Goal: Task Accomplishment & Management: Use online tool/utility

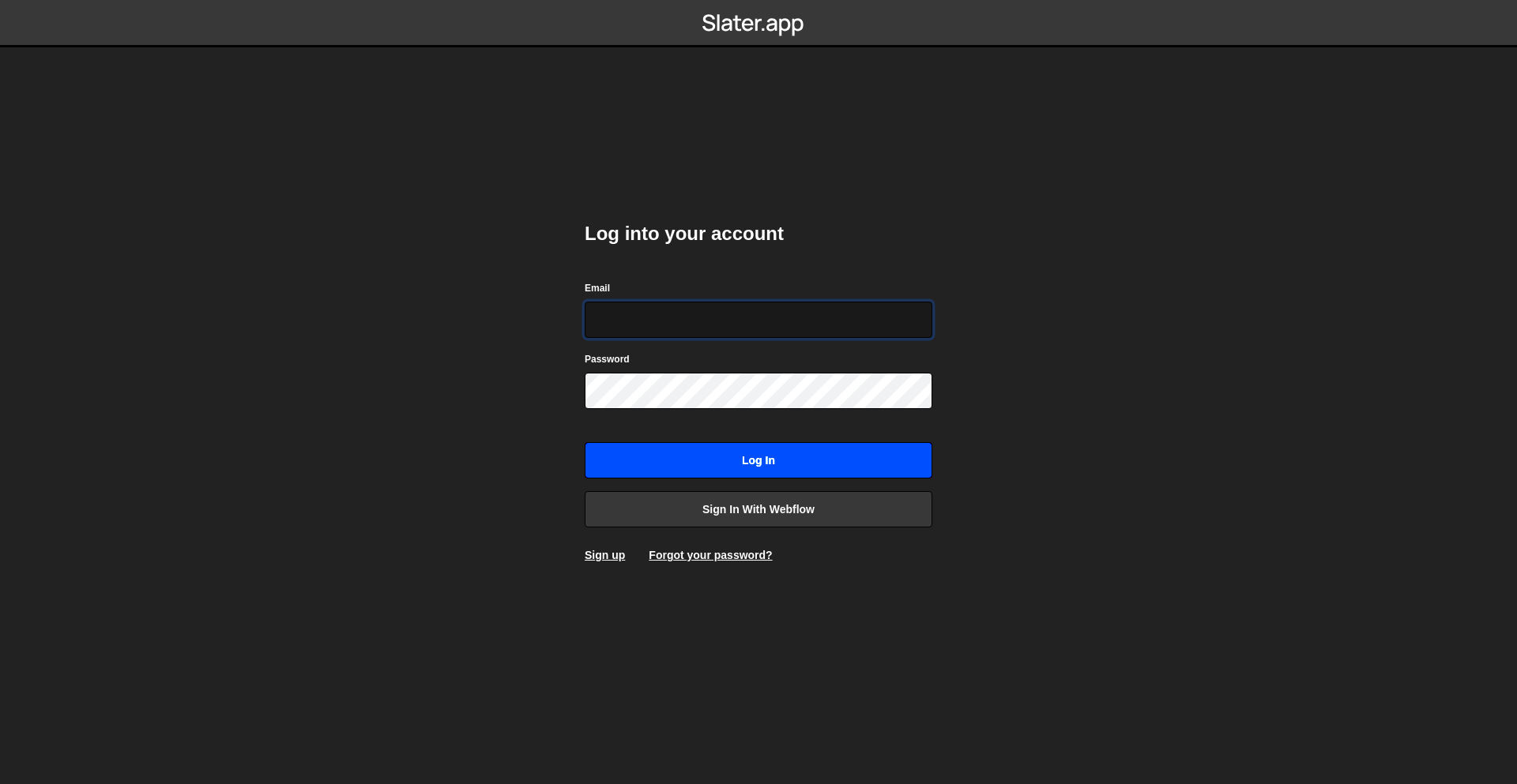
type input "diarmuids@gmail.com"
click at [732, 455] on input "Log in" at bounding box center [759, 460] width 348 height 36
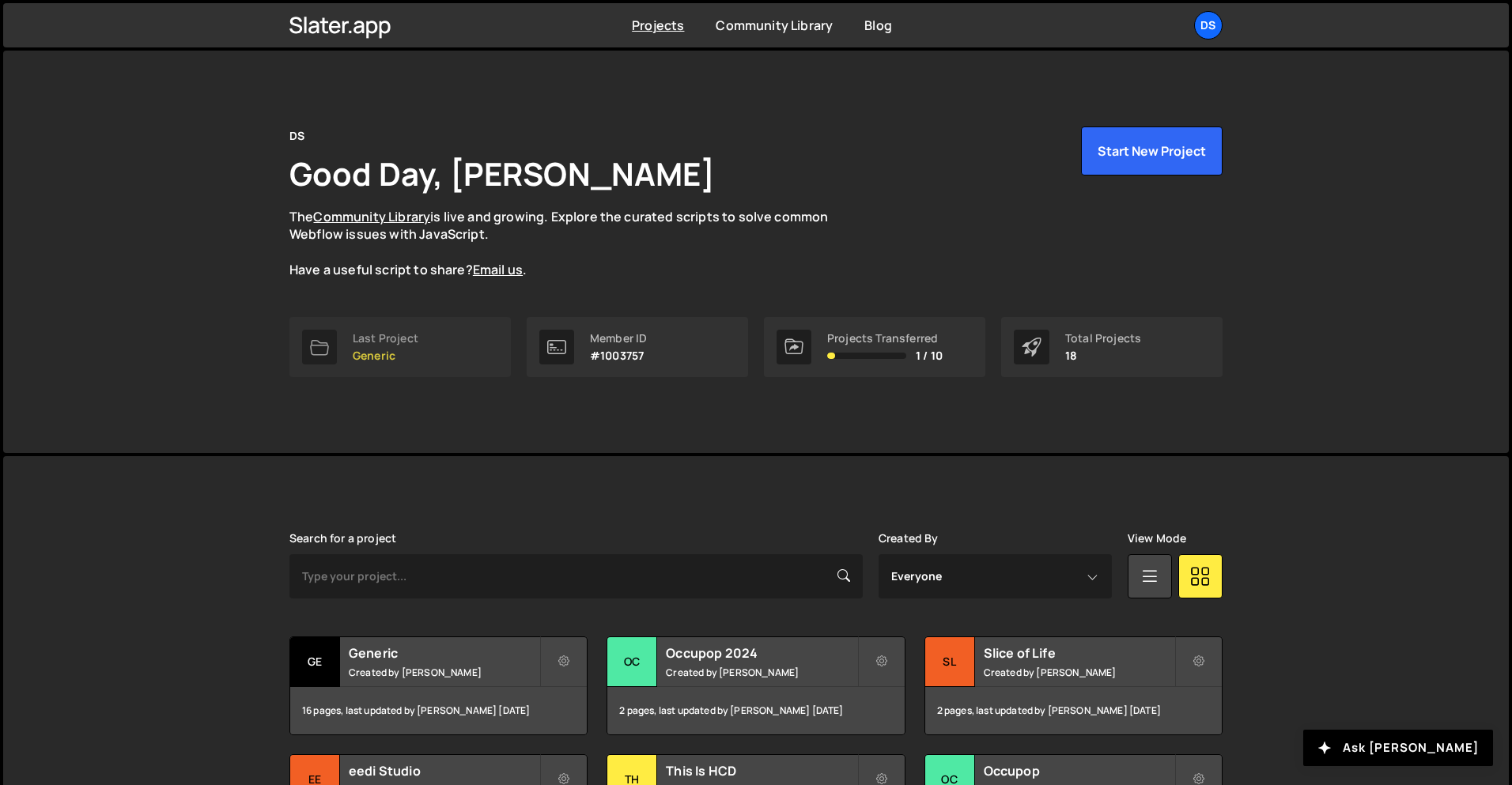
click at [395, 350] on p "Generic" at bounding box center [385, 355] width 66 height 13
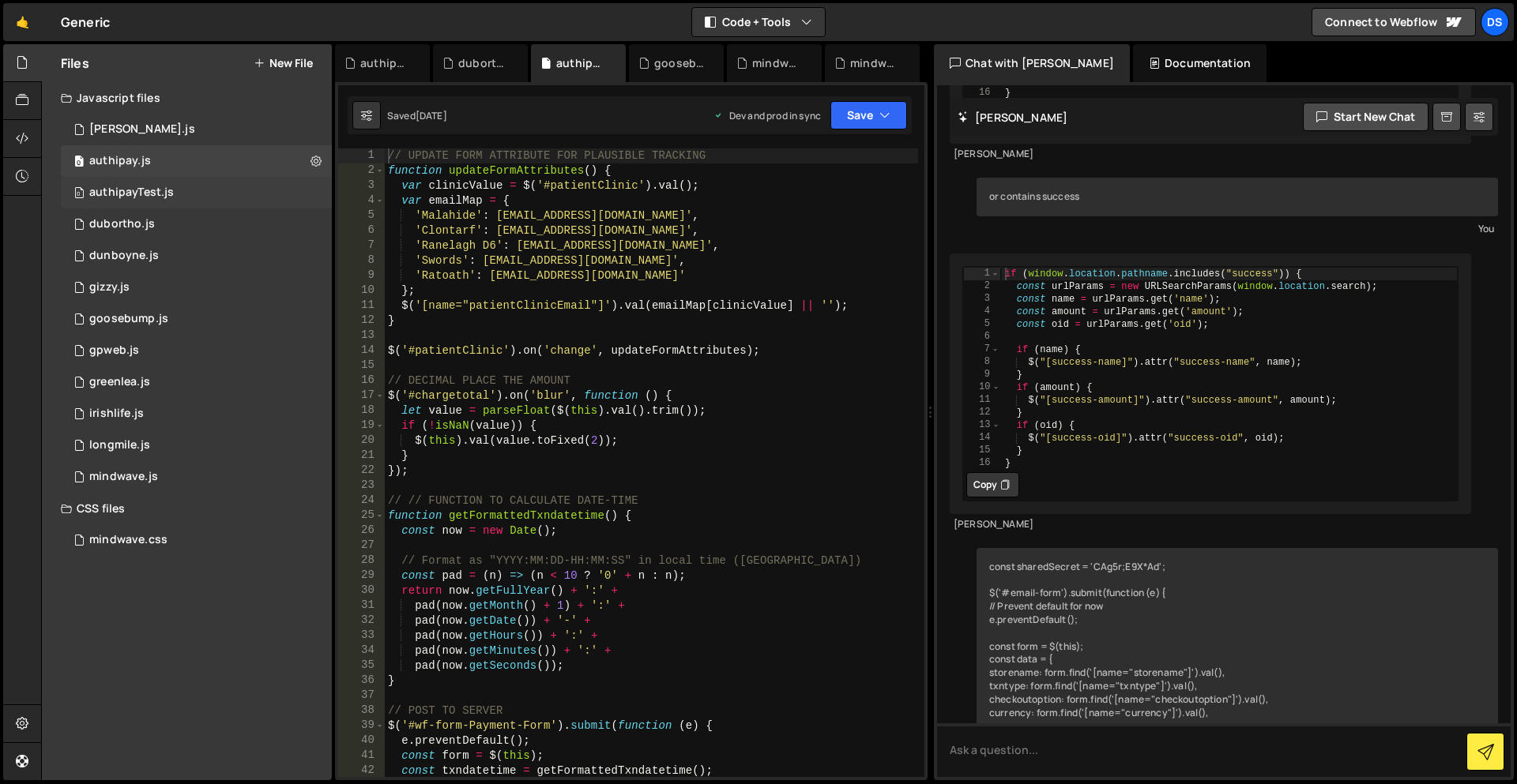
scroll to position [4421, 0]
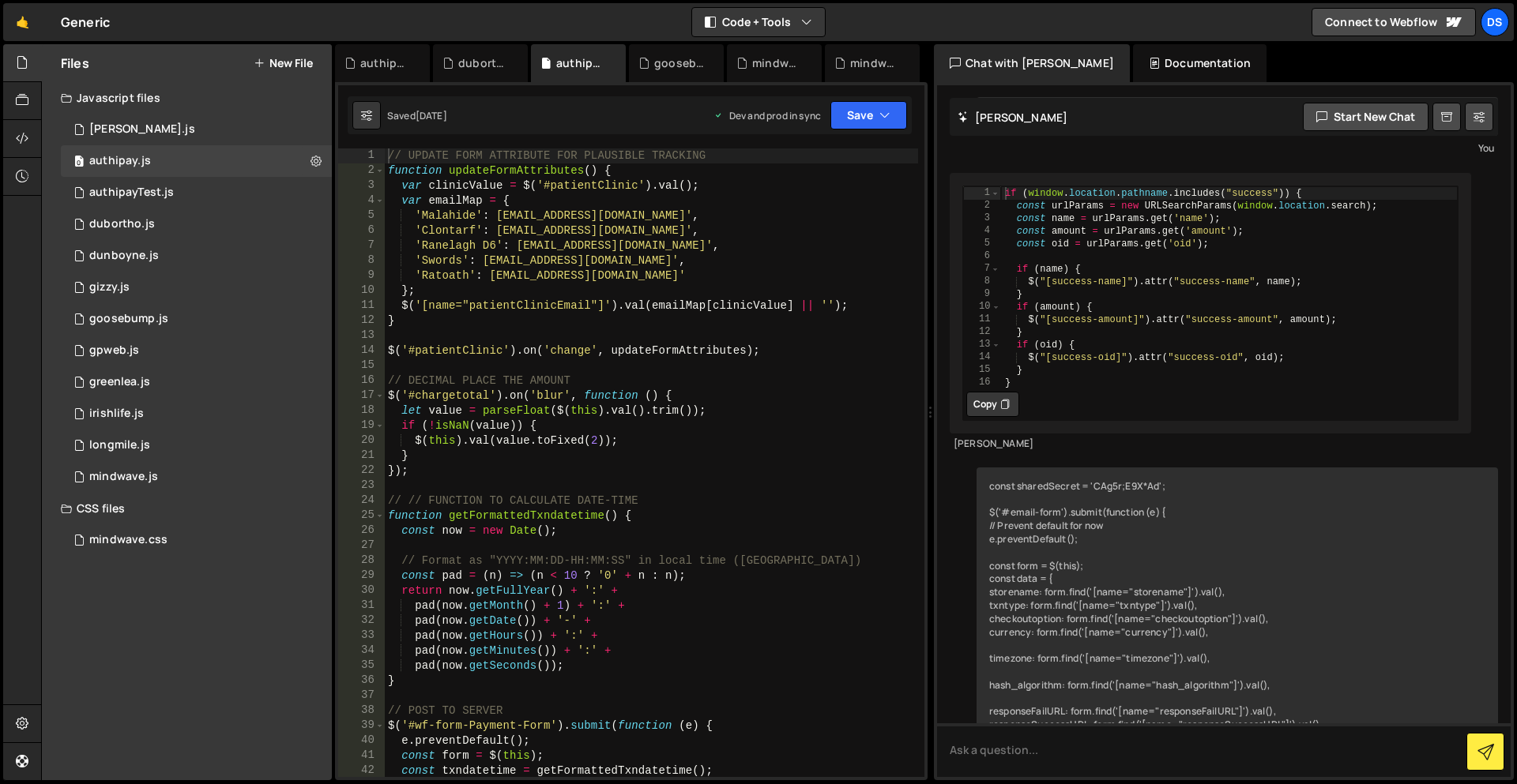
click at [282, 61] on button "New File" at bounding box center [283, 63] width 60 height 13
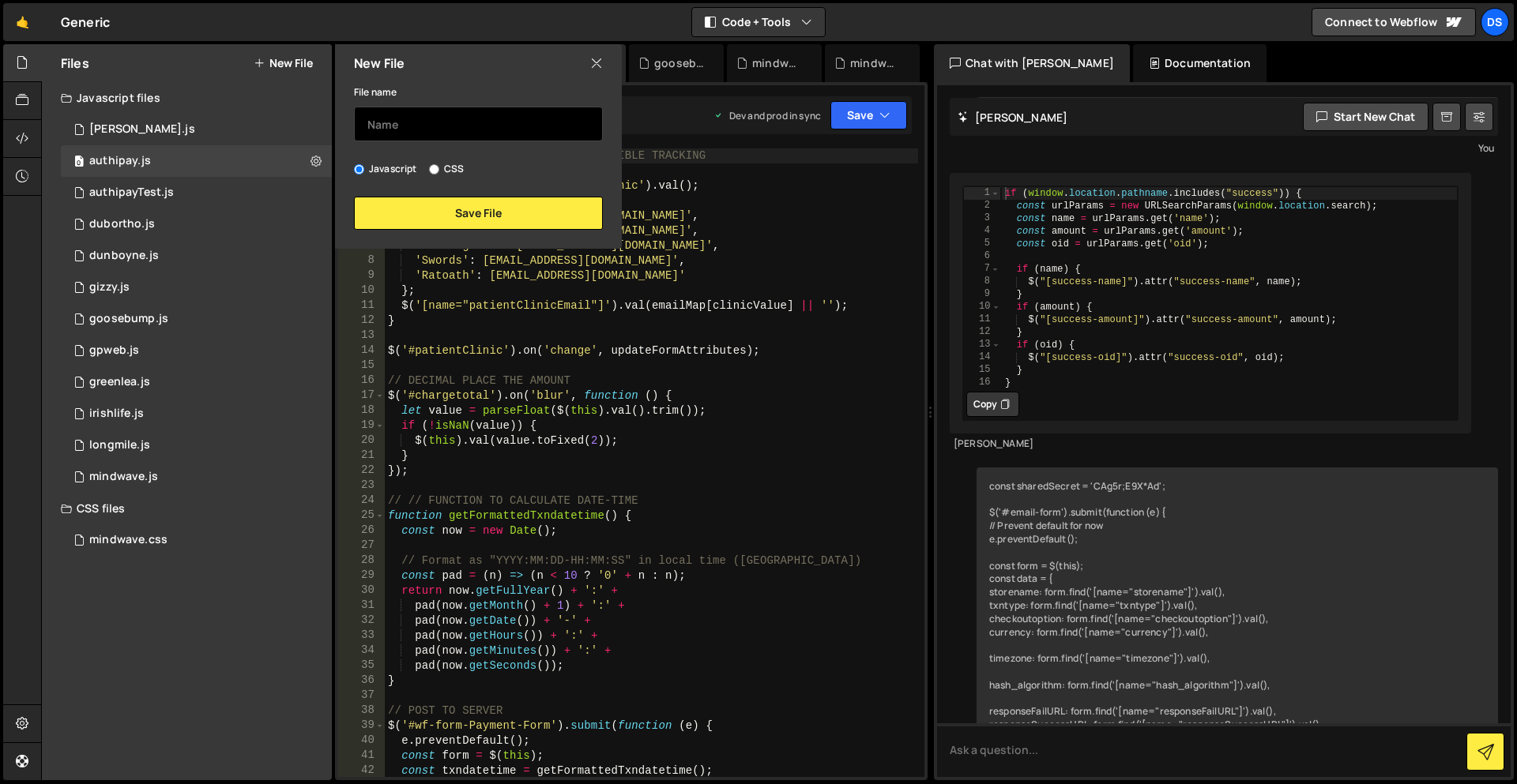
click at [397, 118] on input "text" at bounding box center [478, 124] width 249 height 34
click at [419, 129] on input "text" at bounding box center [478, 124] width 249 height 34
click at [20, 20] on link "🤙" at bounding box center [23, 22] width 39 height 38
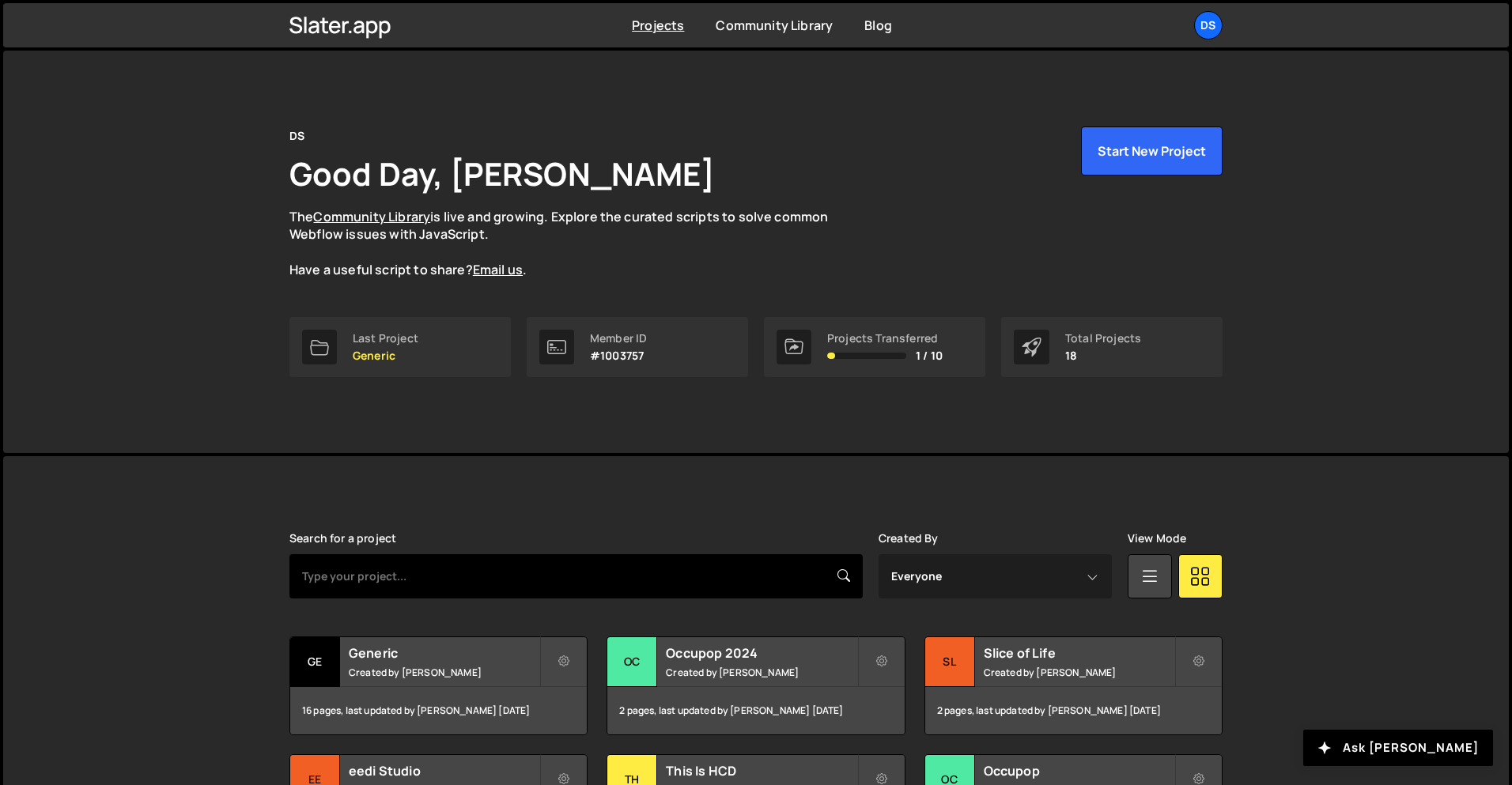
click at [522, 581] on input "text" at bounding box center [576, 576] width 574 height 45
type input "jcps"
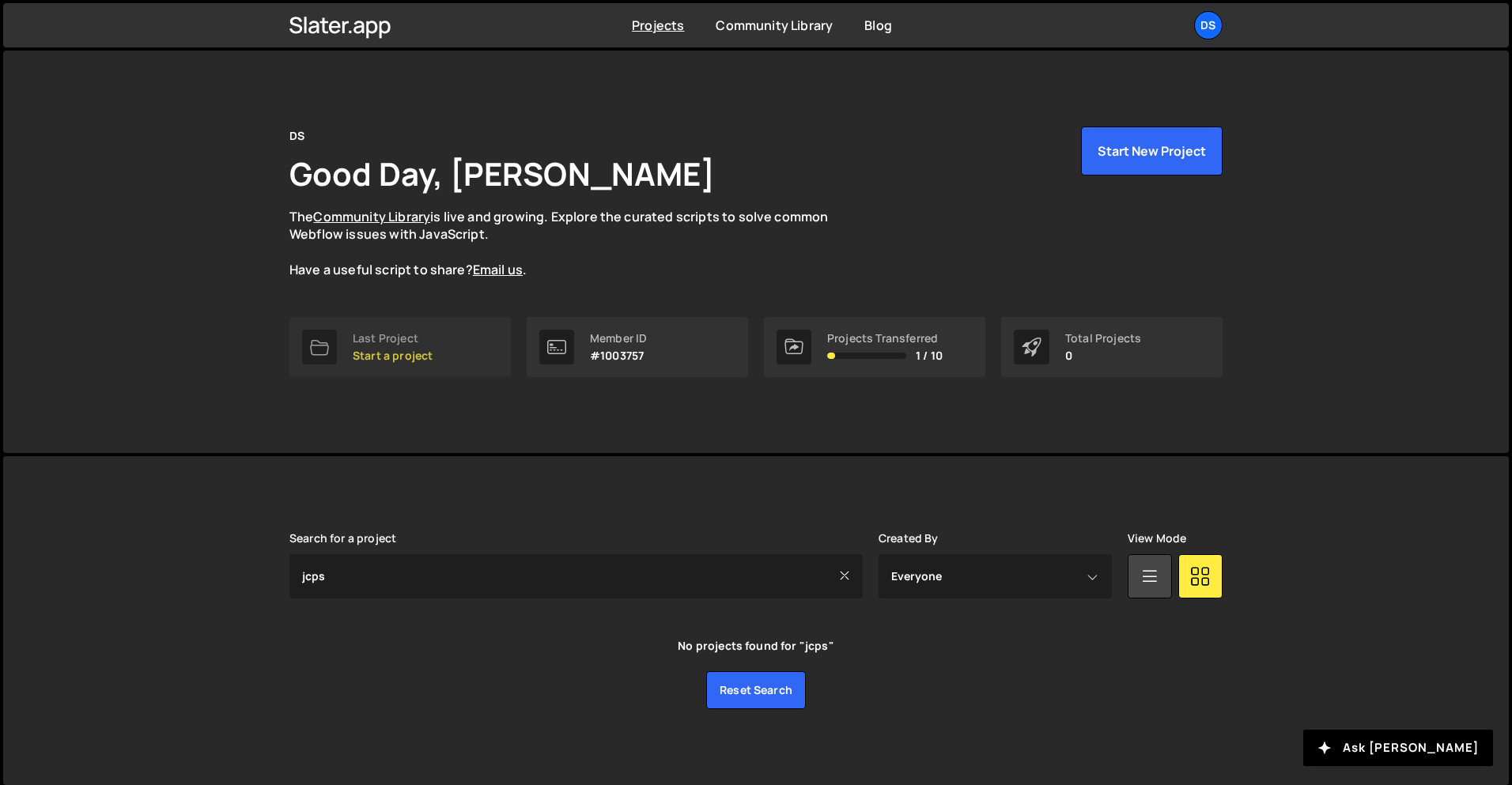
click at [387, 349] on p "Start a project" at bounding box center [392, 355] width 80 height 13
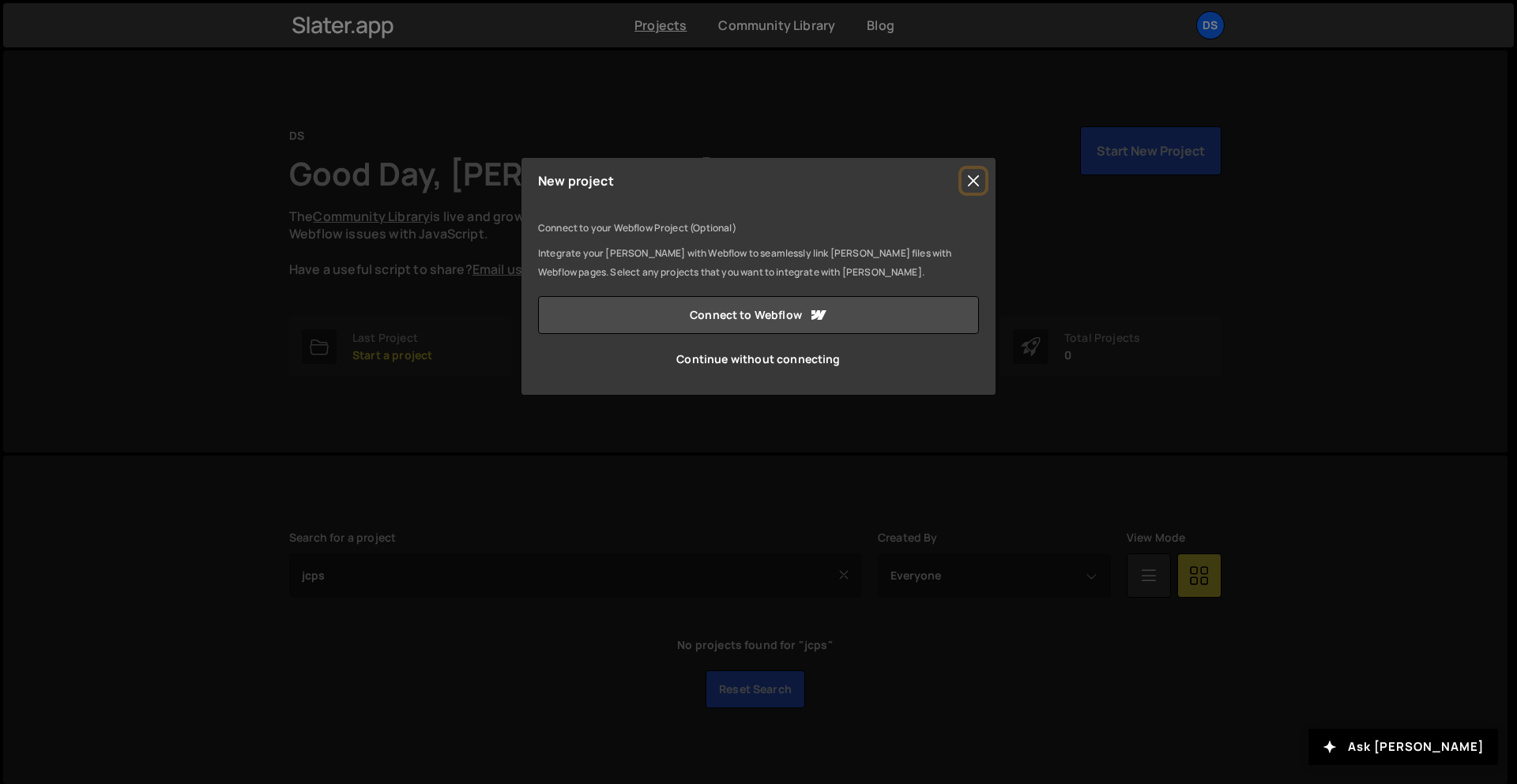
drag, startPoint x: 972, startPoint y: 179, endPoint x: 942, endPoint y: 193, distance: 33.1
click at [972, 179] on button "Close" at bounding box center [973, 181] width 24 height 24
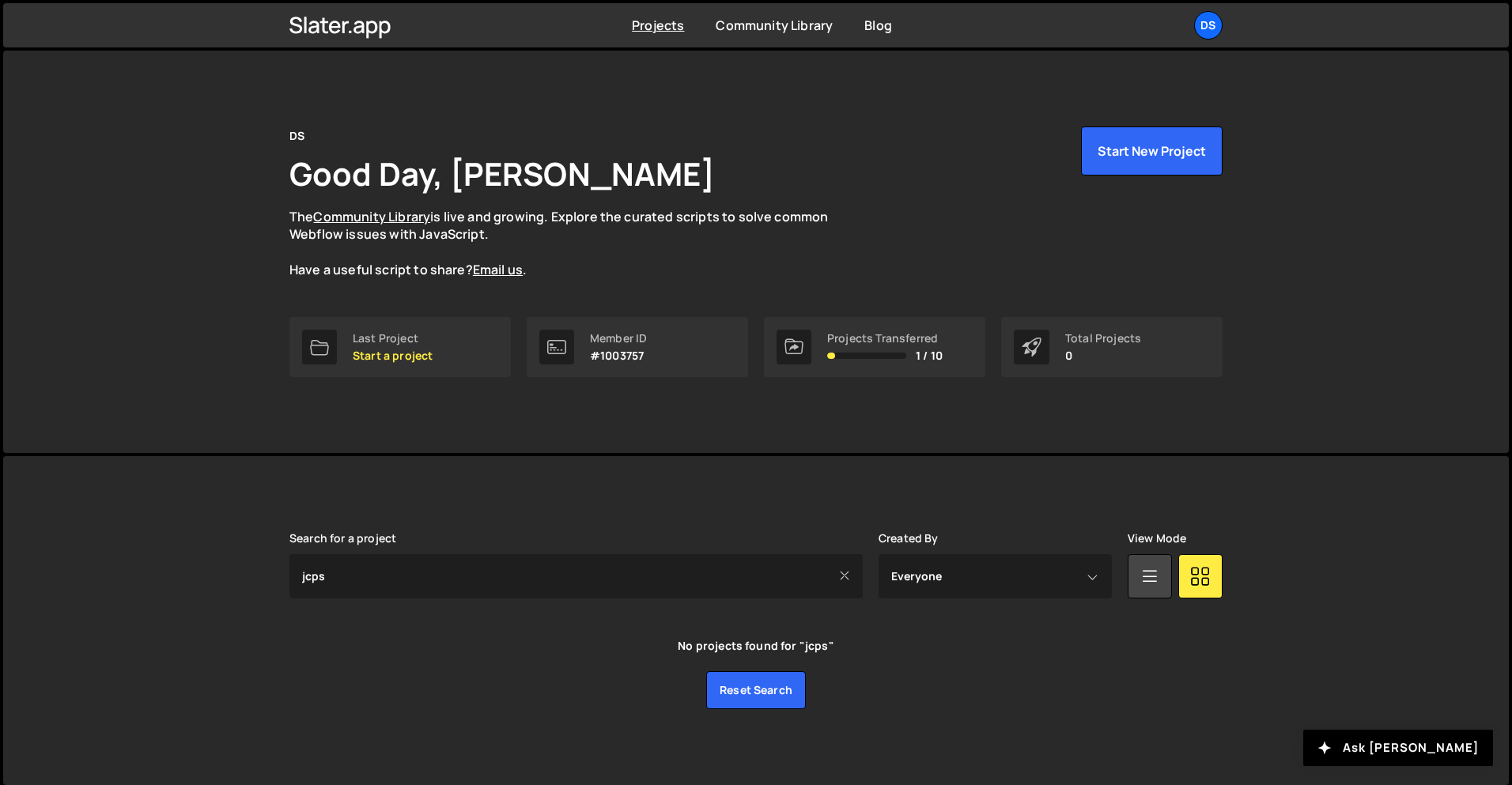
click at [849, 573] on icon at bounding box center [844, 576] width 11 height 15
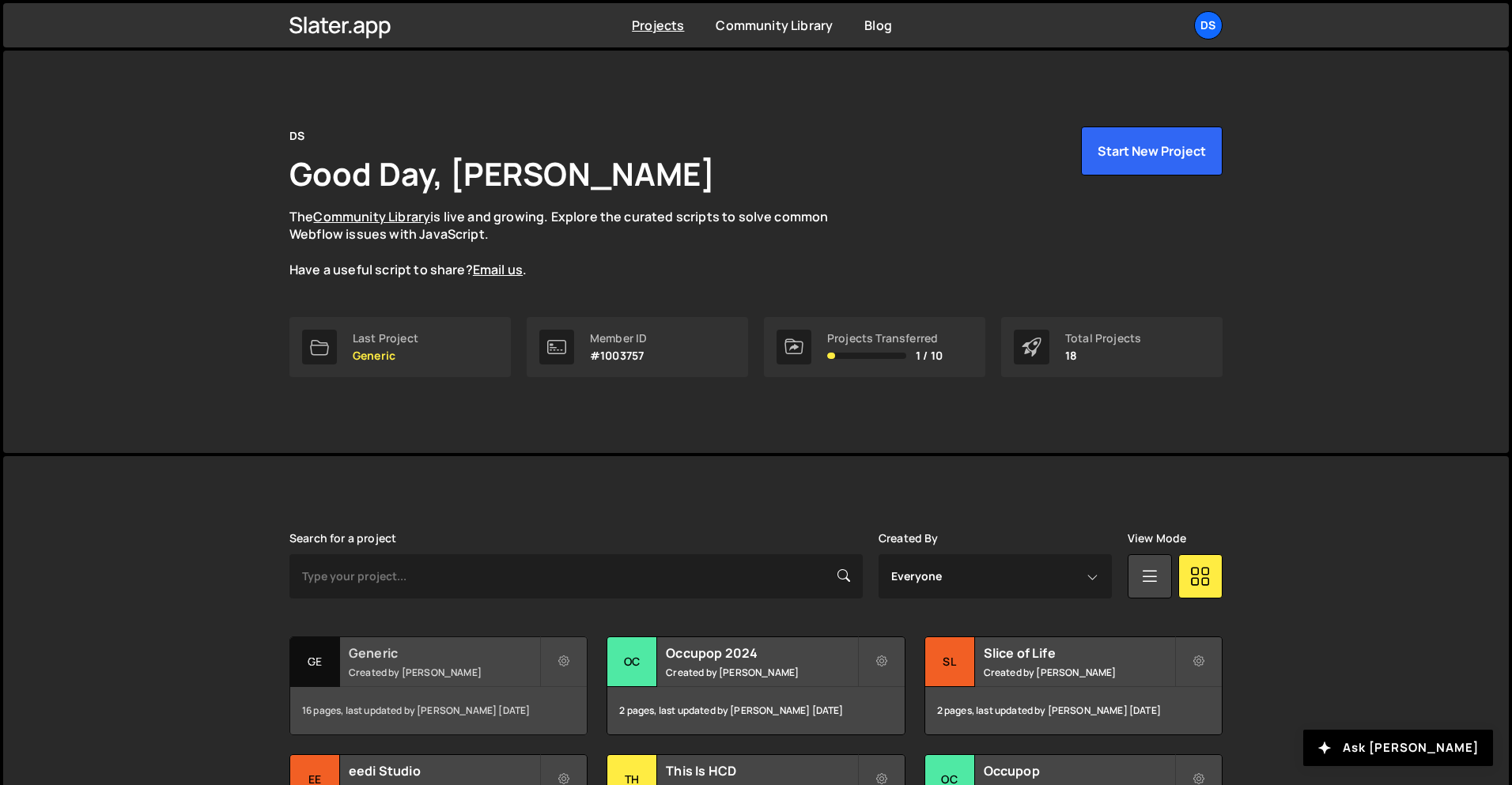
click at [488, 665] on div "Generic Created by [PERSON_NAME]" at bounding box center [438, 662] width 297 height 49
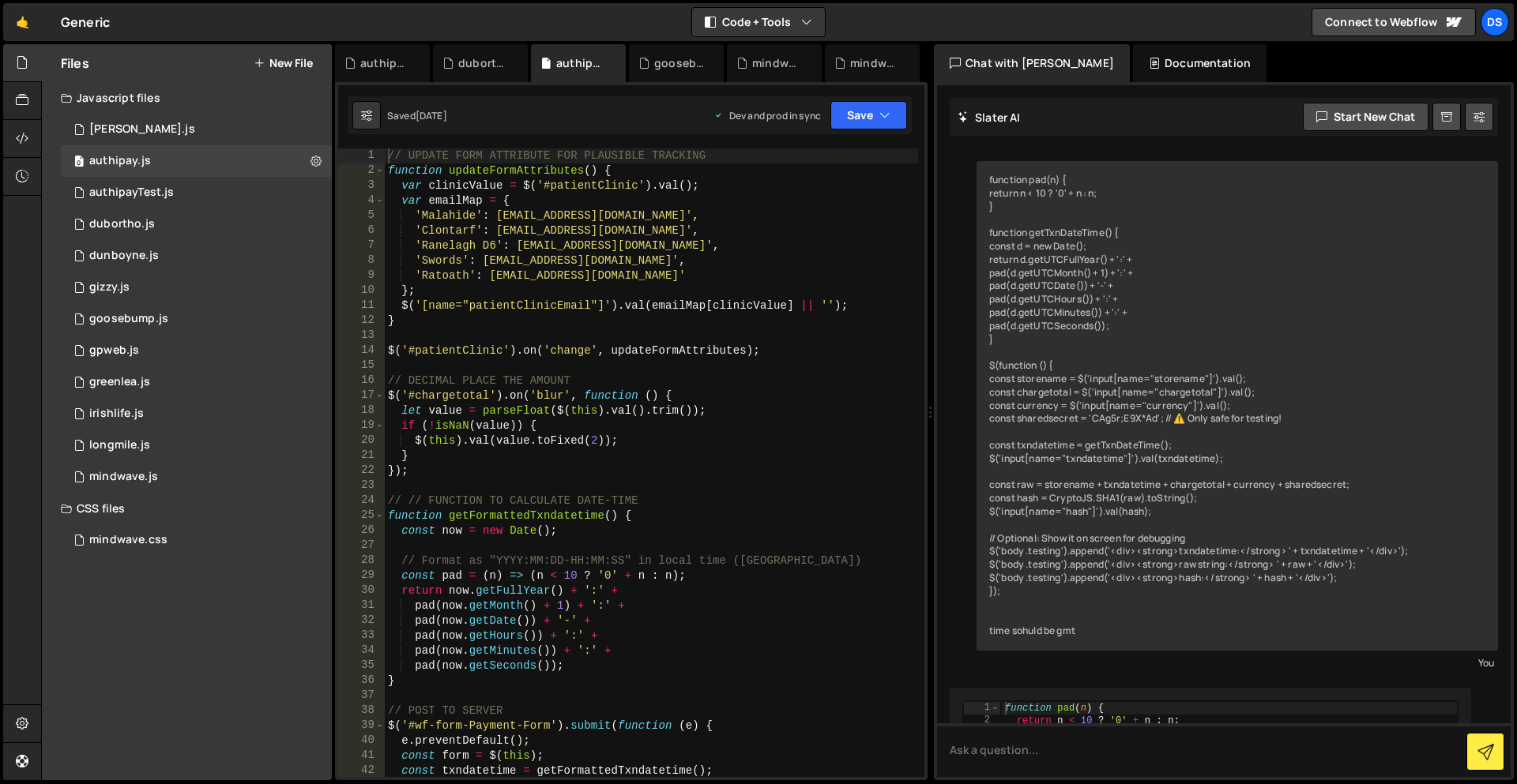
scroll to position [5236, 0]
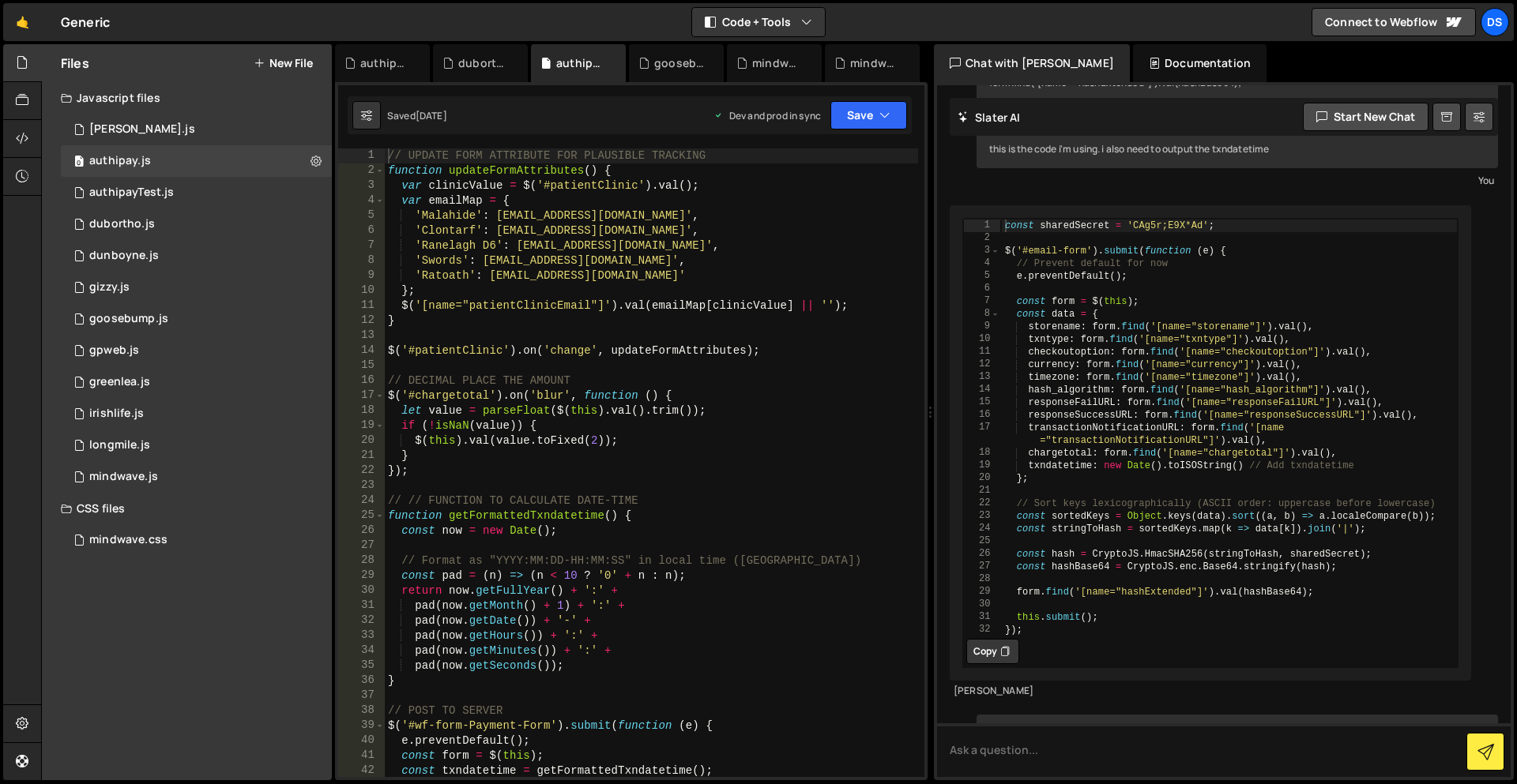
click at [286, 60] on button "New File" at bounding box center [283, 63] width 60 height 13
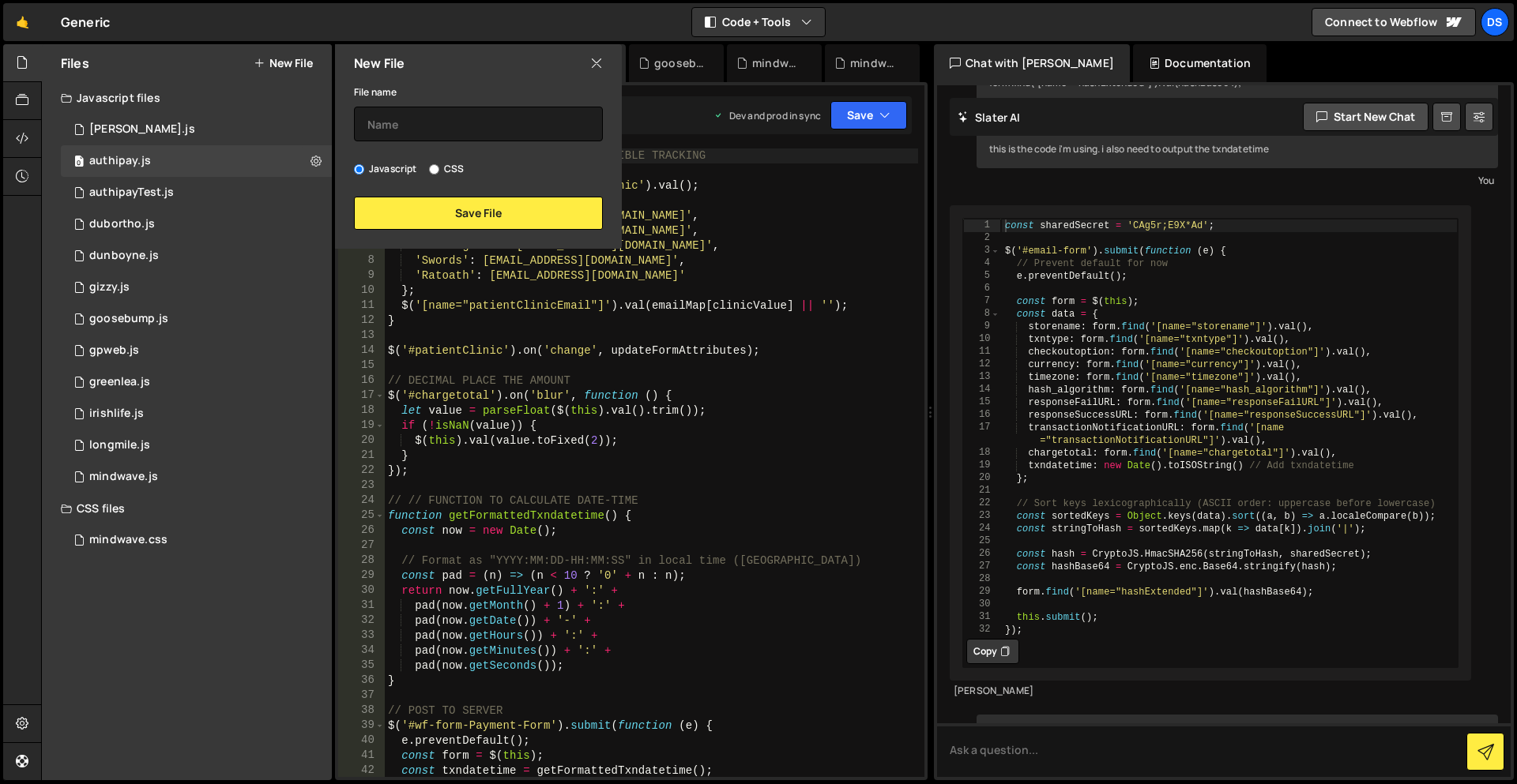
click at [439, 104] on div "File name" at bounding box center [478, 112] width 249 height 60
click at [437, 117] on input "text" at bounding box center [478, 124] width 249 height 34
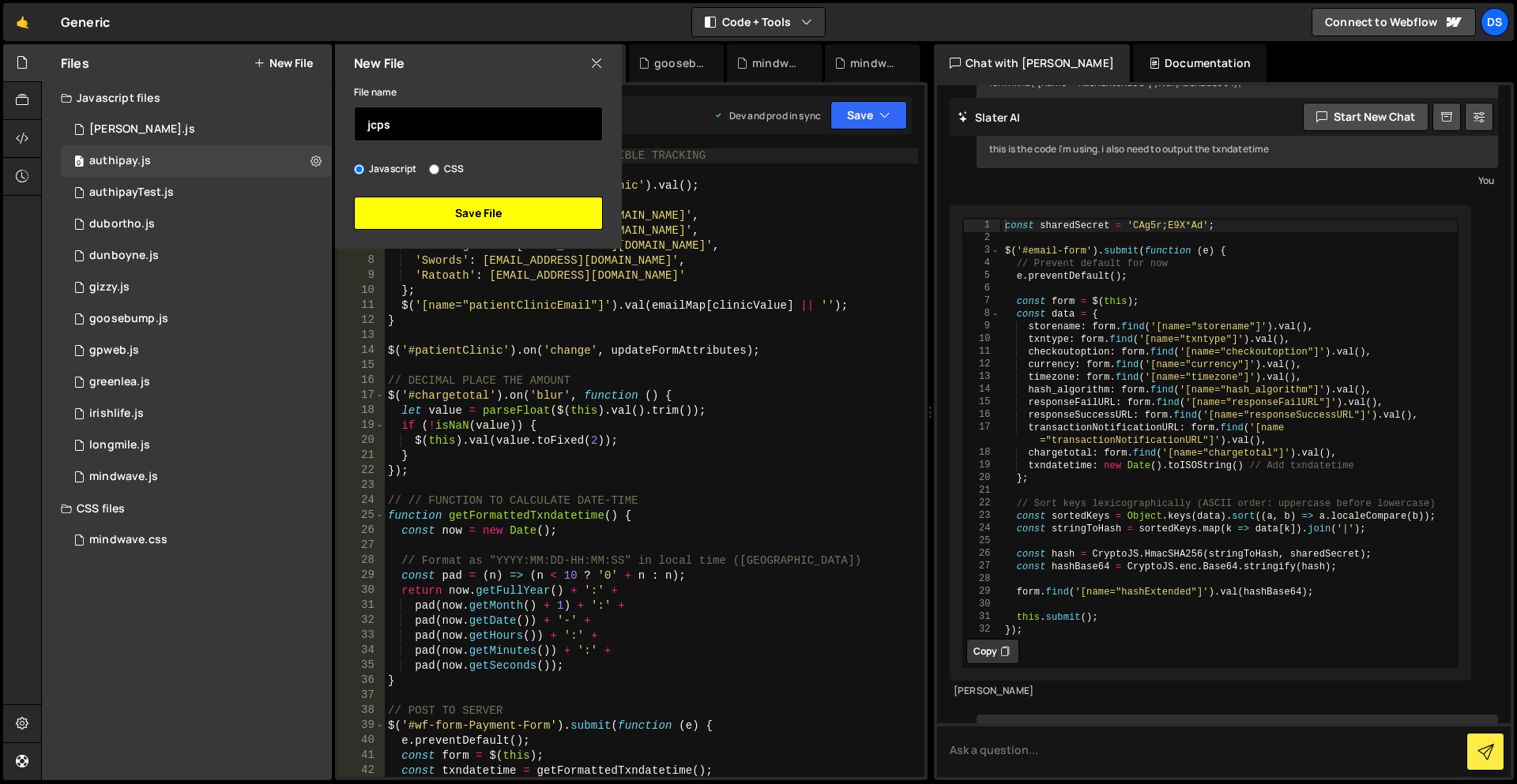
type input "jcps"
click at [477, 203] on button "Save File" at bounding box center [478, 213] width 249 height 33
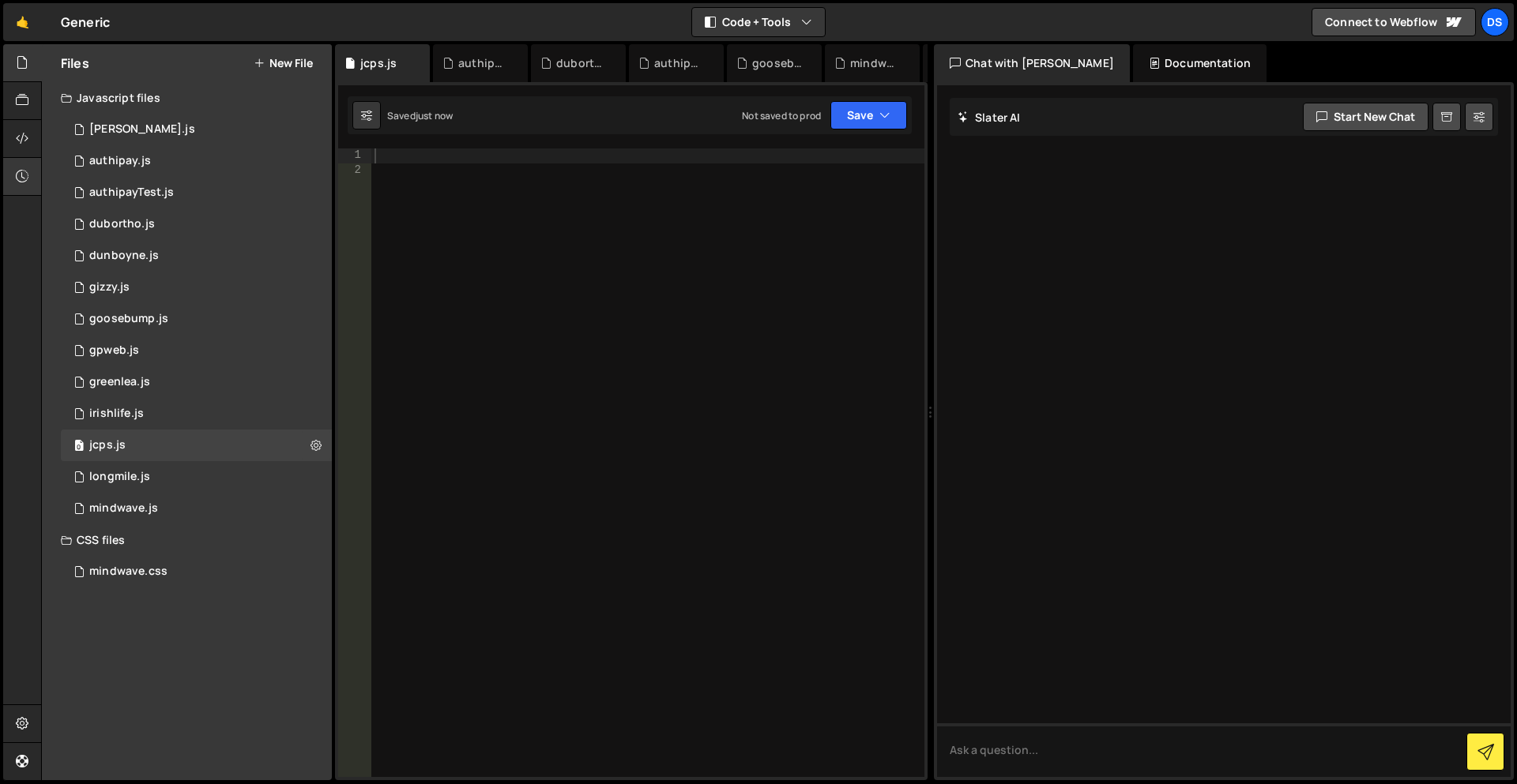
scroll to position [0, 0]
click at [20, 139] on icon at bounding box center [22, 138] width 13 height 18
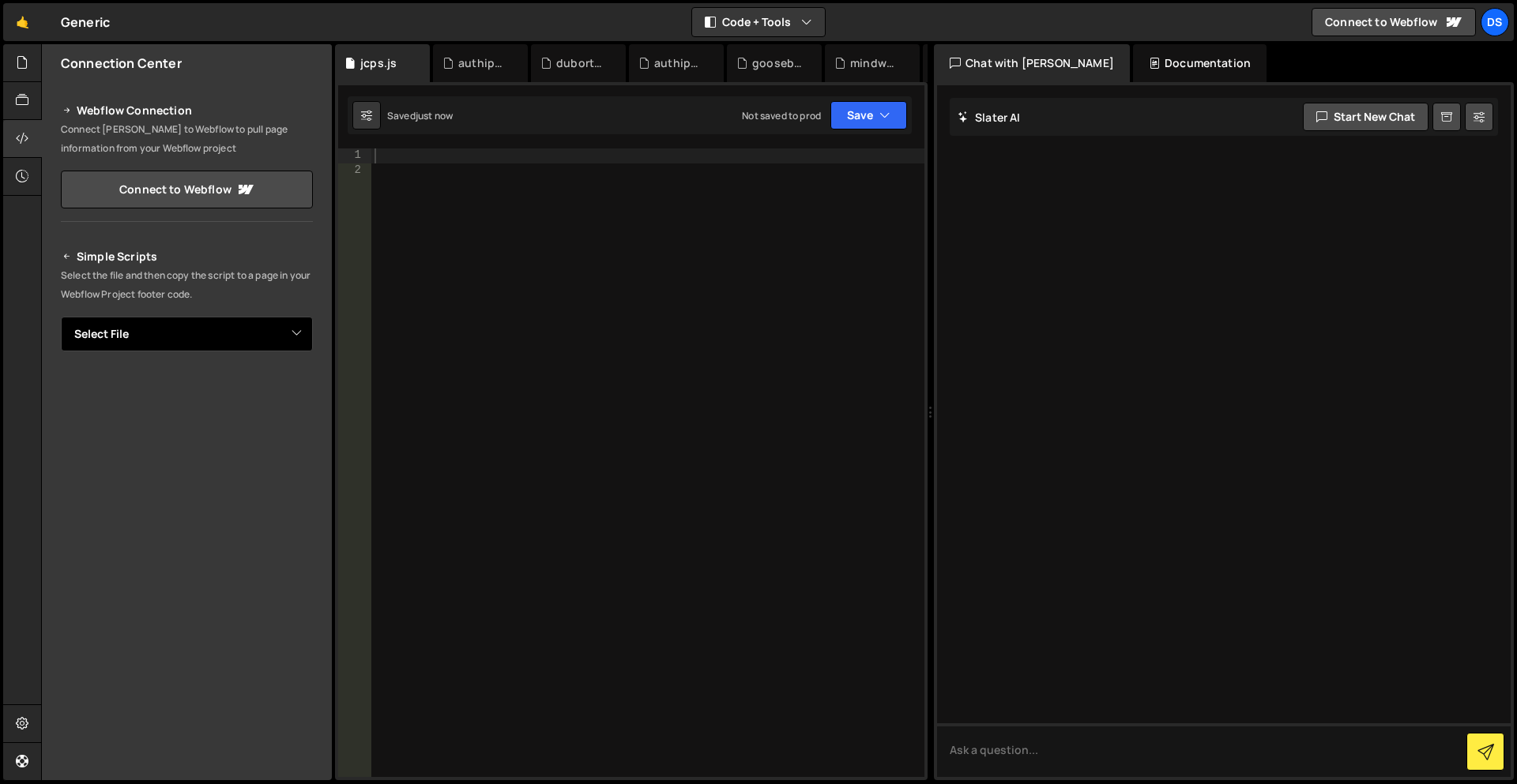
click at [226, 333] on select "Select File [PERSON_NAME].js authipay.js authipayTest.js dubortho.js dunboyne.j…" at bounding box center [187, 334] width 252 height 34
select select "44913"
click at [61, 317] on select "Select File [PERSON_NAME].js authipay.js authipayTest.js dubortho.js dunboyne.j…" at bounding box center [187, 334] width 252 height 34
click at [252, 387] on button "Copy" at bounding box center [265, 387] width 54 height 33
click at [532, 192] on div at bounding box center [648, 478] width 553 height 659
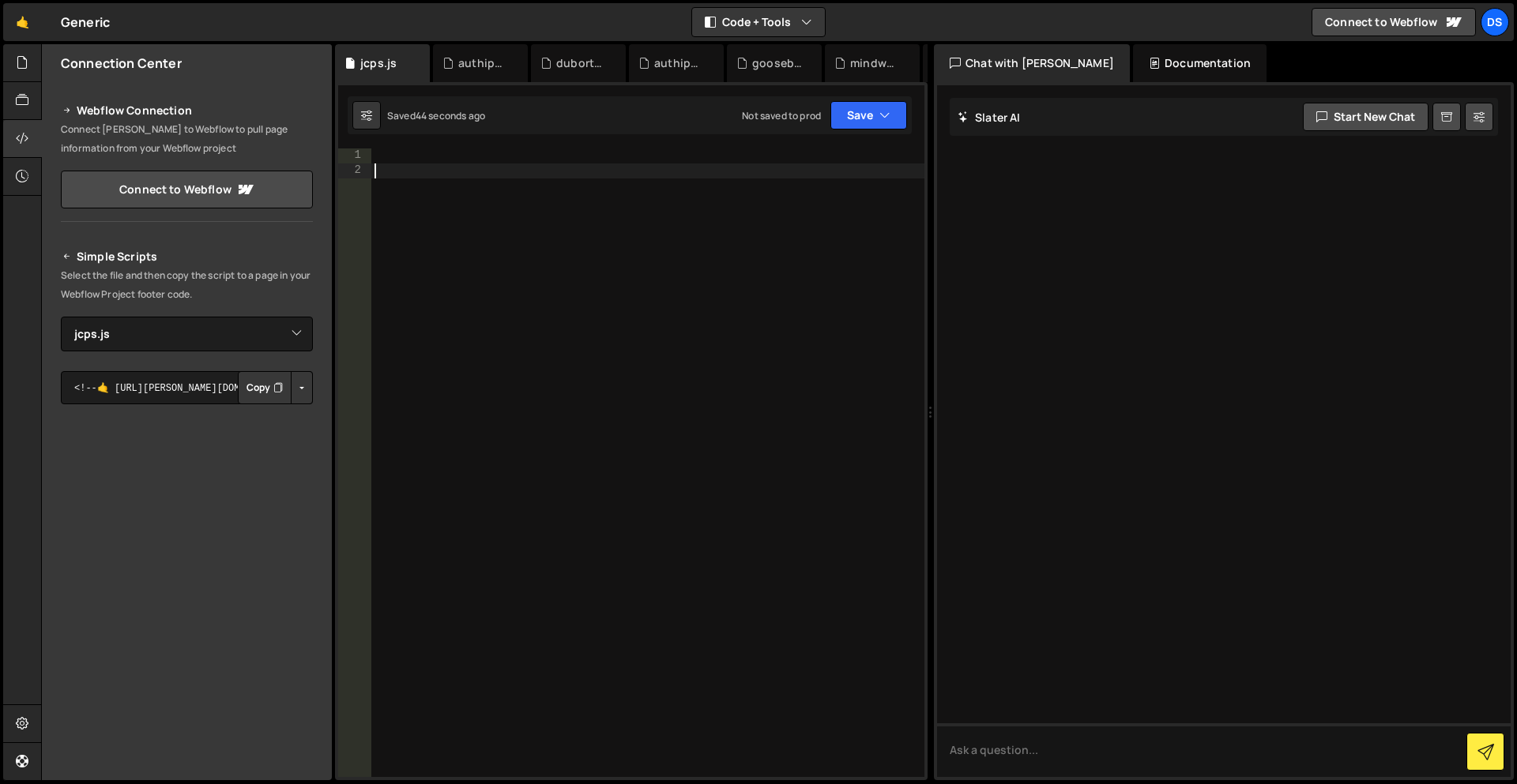
click at [481, 167] on div at bounding box center [648, 478] width 553 height 659
paste textarea
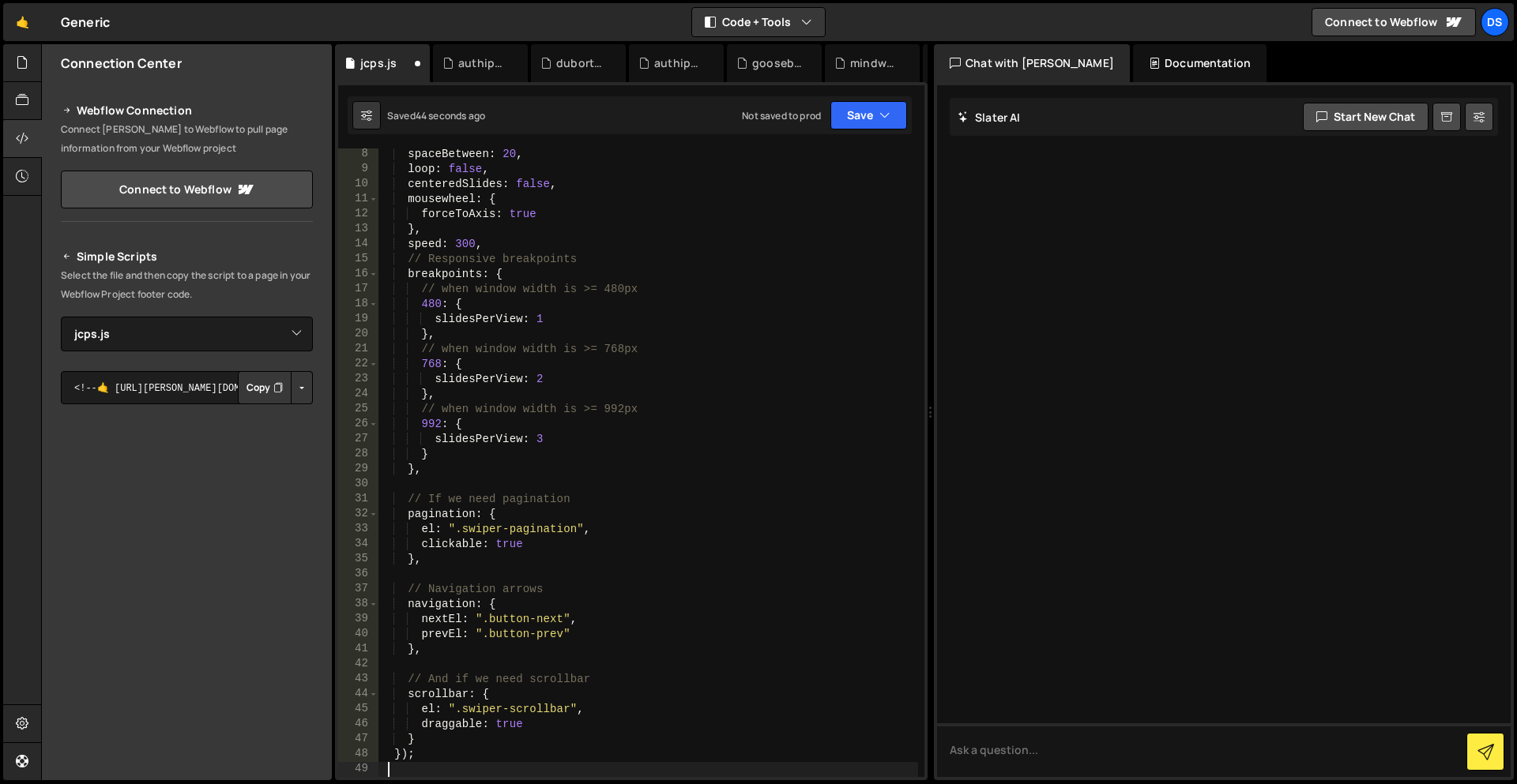
scroll to position [107, 0]
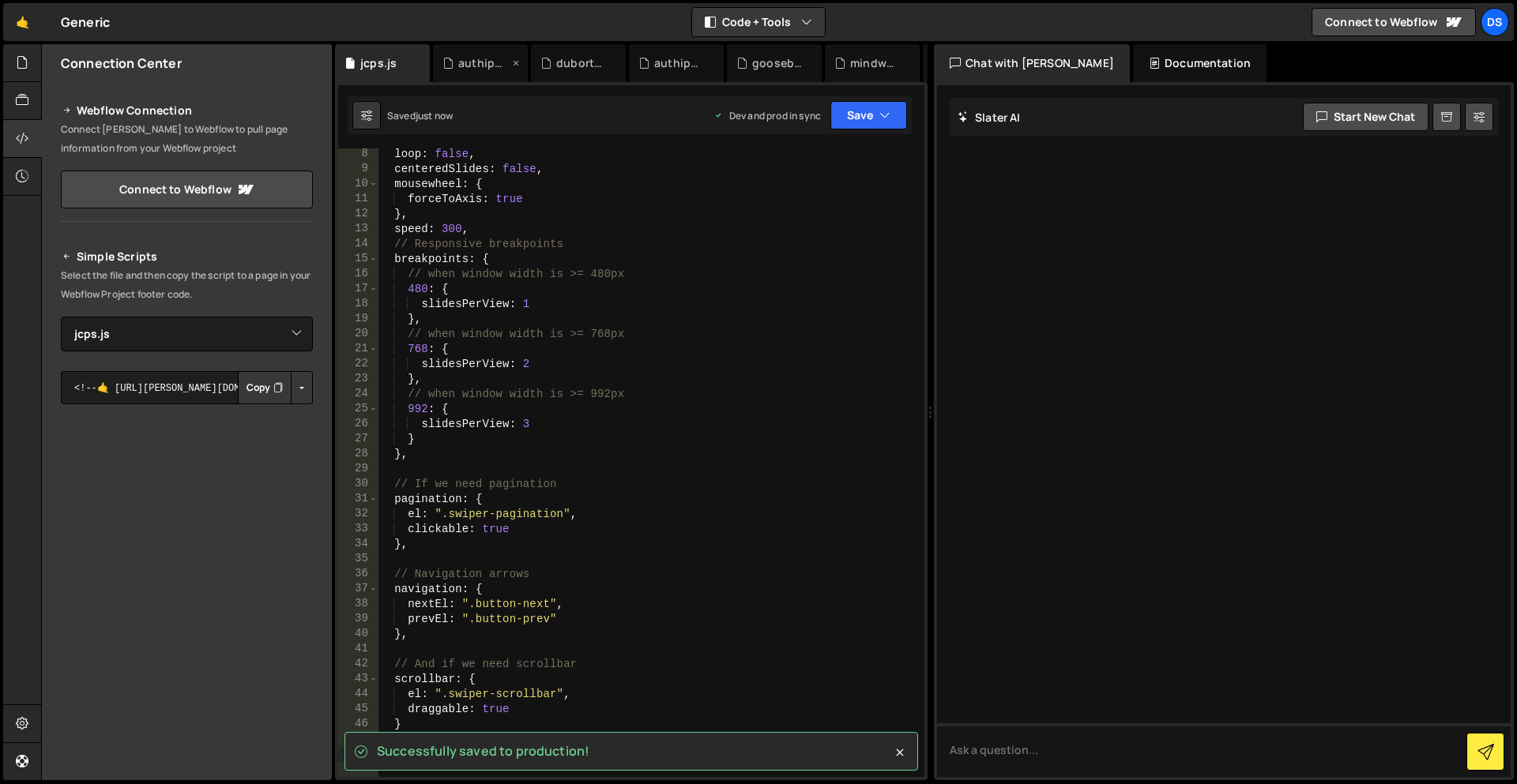
drag, startPoint x: 488, startPoint y: 67, endPoint x: 503, endPoint y: 65, distance: 15.1
click at [487, 67] on div "authipayTest.js" at bounding box center [483, 63] width 50 height 16
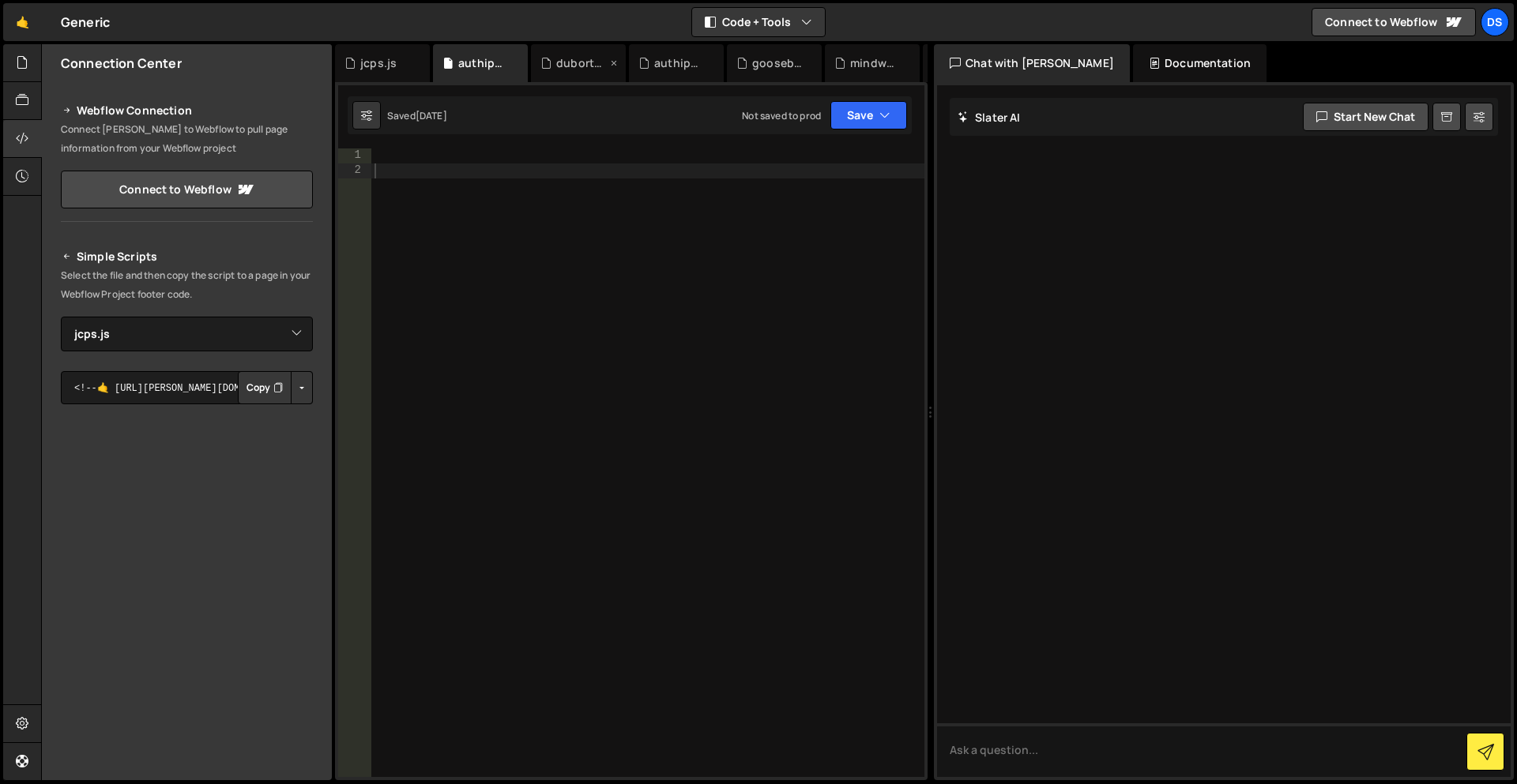
click at [0, 0] on icon at bounding box center [0, 0] width 0 height 0
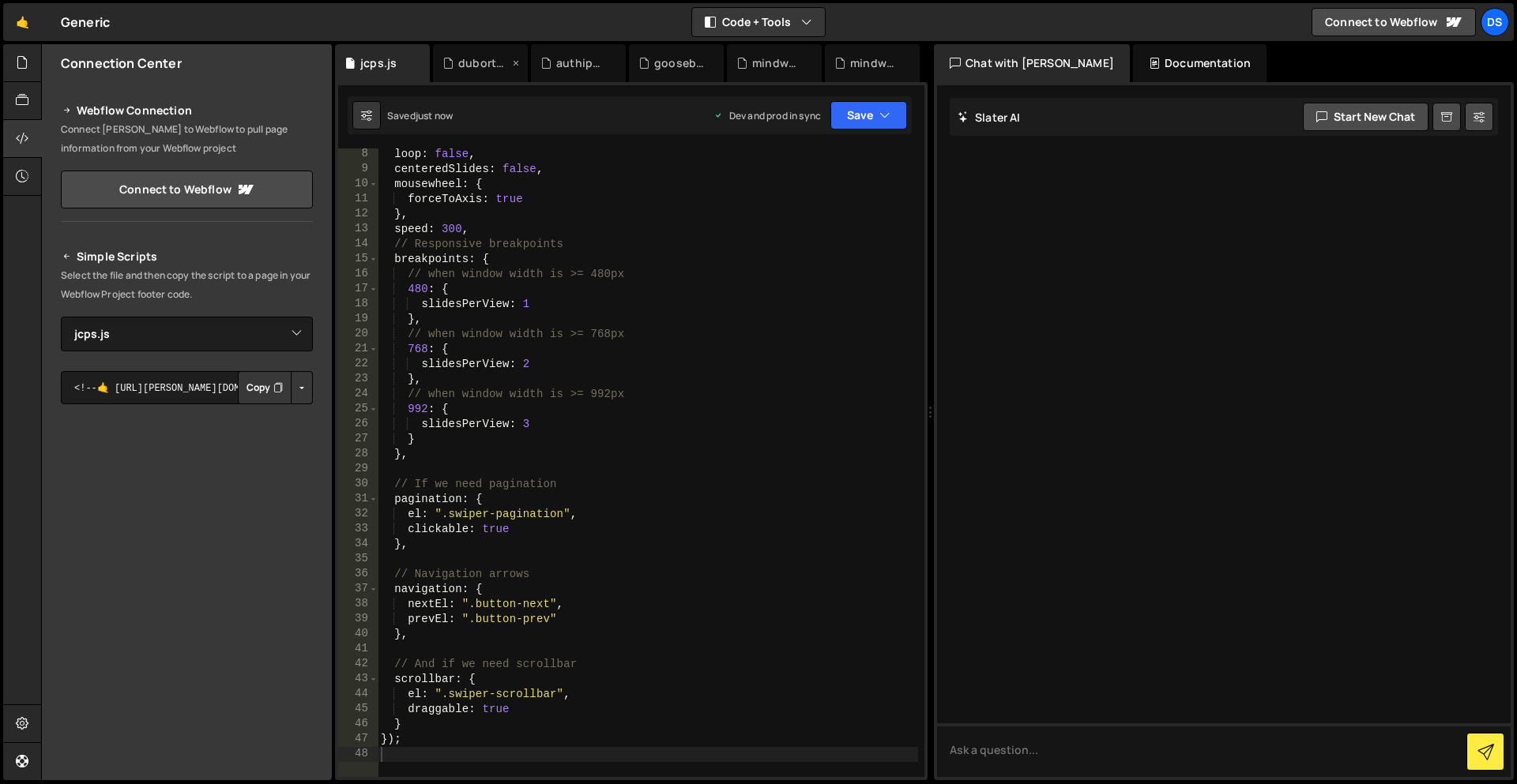
click at [514, 61] on icon at bounding box center [515, 63] width 11 height 16
click at [0, 0] on icon at bounding box center [0, 0] width 0 height 0
click at [540, 61] on icon at bounding box center [544, 63] width 11 height 16
click at [542, 60] on icon at bounding box center [543, 63] width 11 height 16
click at [529, 60] on icon at bounding box center [534, 63] width 11 height 16
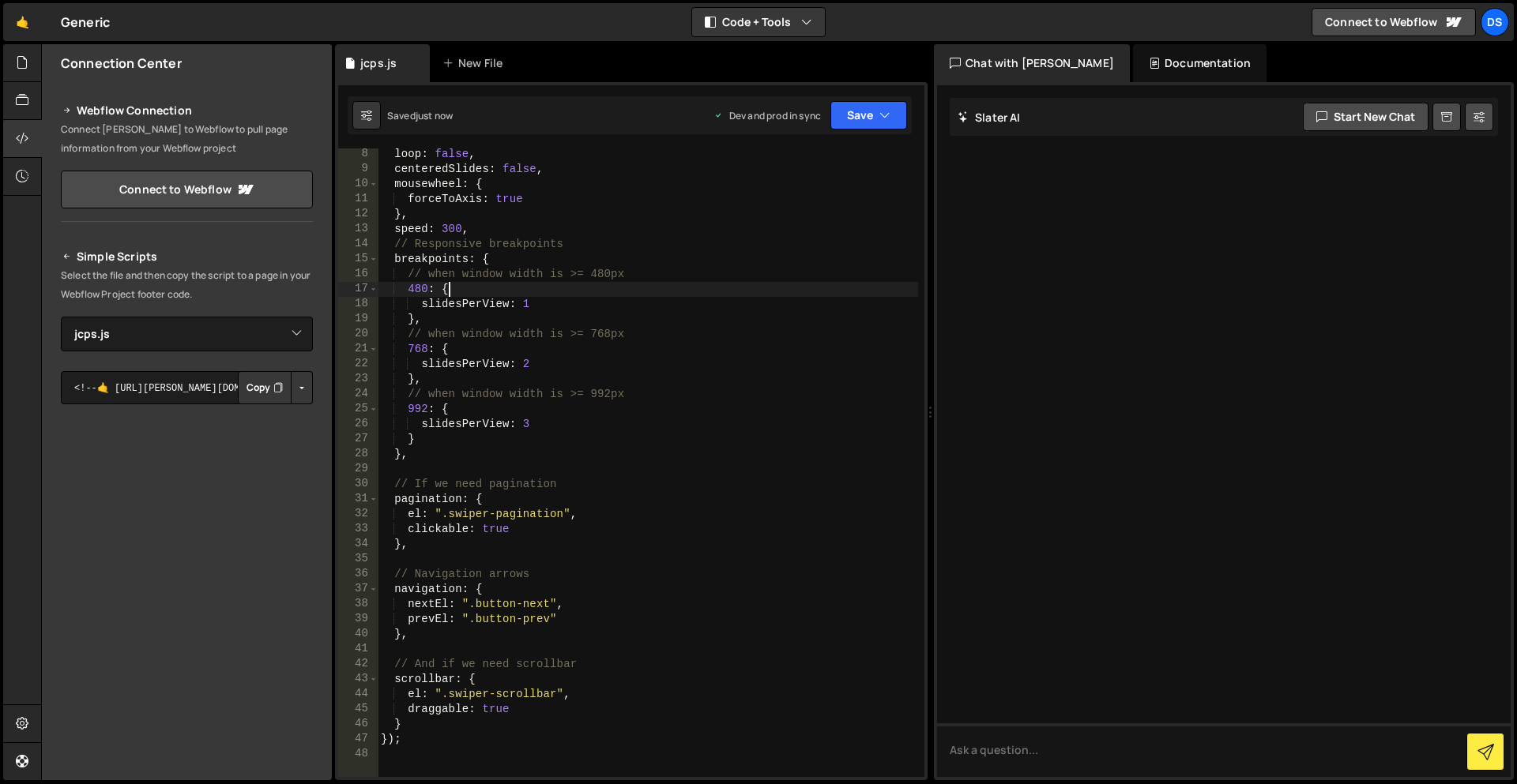
click at [605, 286] on div "loop : false , centeredSlides : false , mousewheel : { forceToAxis : true } , s…" at bounding box center [647, 476] width 540 height 659
click at [29, 72] on div at bounding box center [23, 63] width 39 height 38
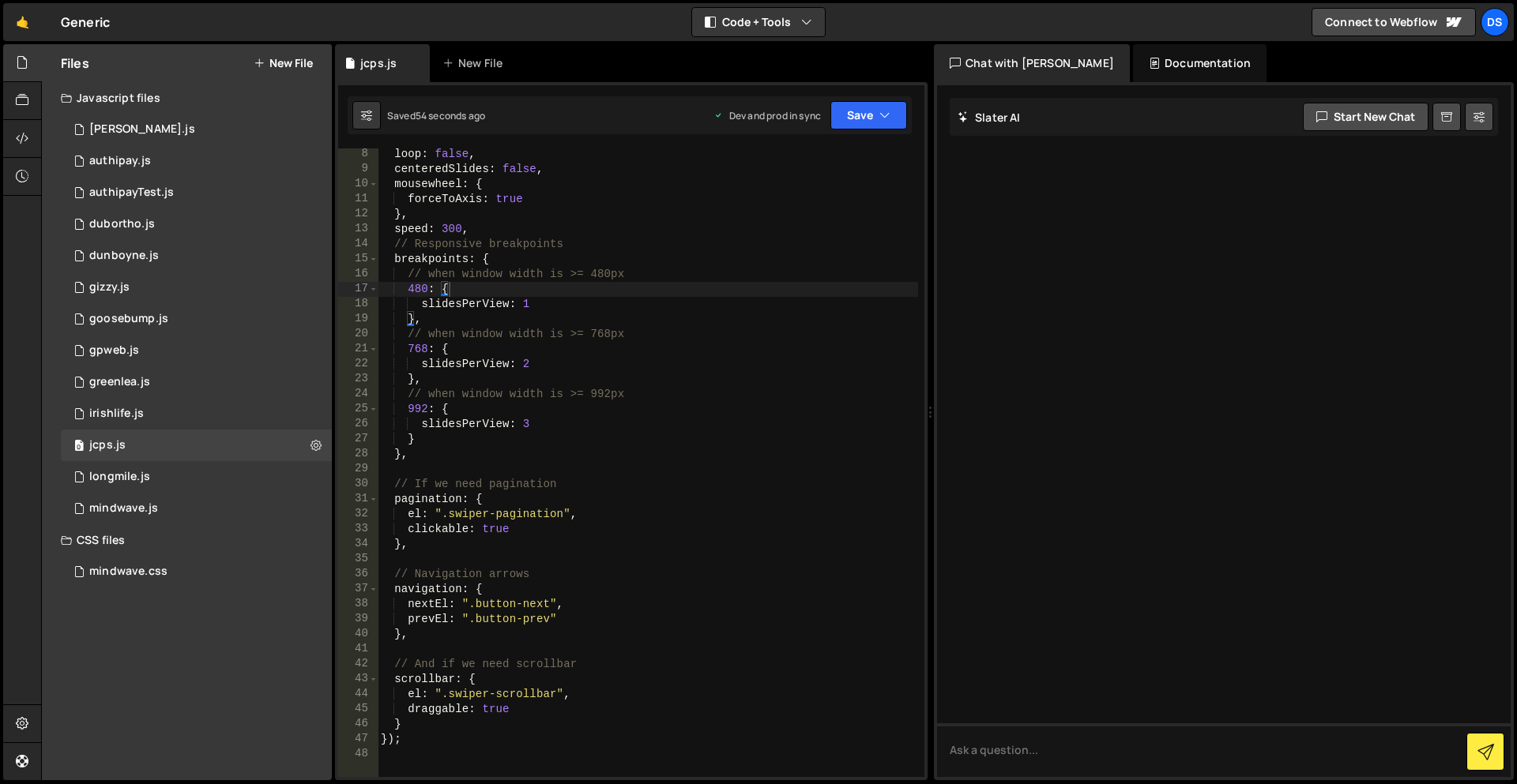
type textarea "// If we need pagination"
drag, startPoint x: 576, startPoint y: 481, endPoint x: 350, endPoint y: 478, distance: 226.0
click at [350, 478] on div "// If we need pagination 8 9 10 11 12 13 14 15 16 17 18 19 20 21 22 23 24 25 26…" at bounding box center [630, 463] width 586 height 629
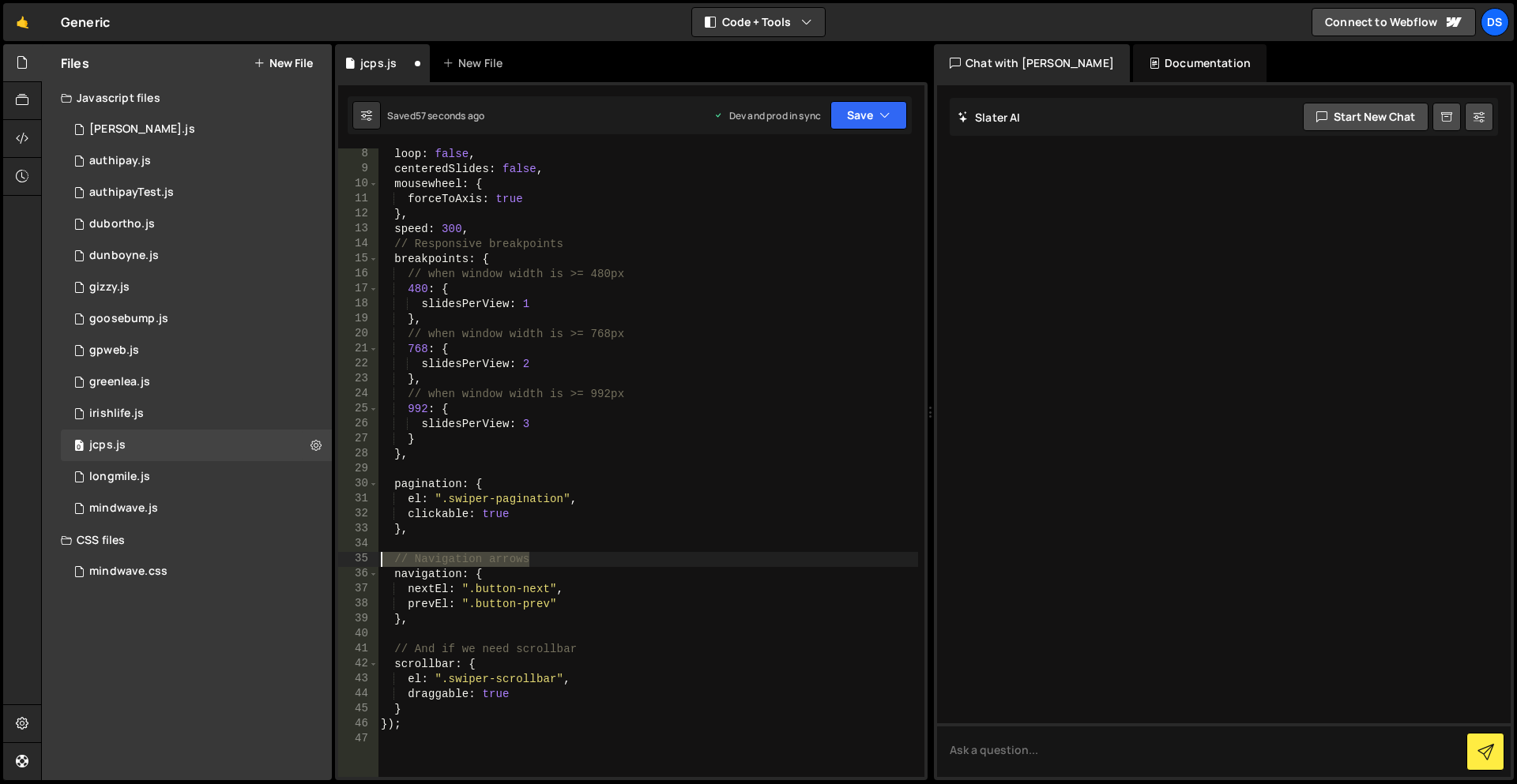
drag, startPoint x: 554, startPoint y: 556, endPoint x: 342, endPoint y: 556, distance: 212.0
click at [342, 556] on div "8 9 10 11 12 13 14 15 16 17 18 19 20 21 22 23 24 25 26 27 28 29 30 31 32 33 34 …" at bounding box center [630, 463] width 586 height 629
type textarea "// Navigation arrows"
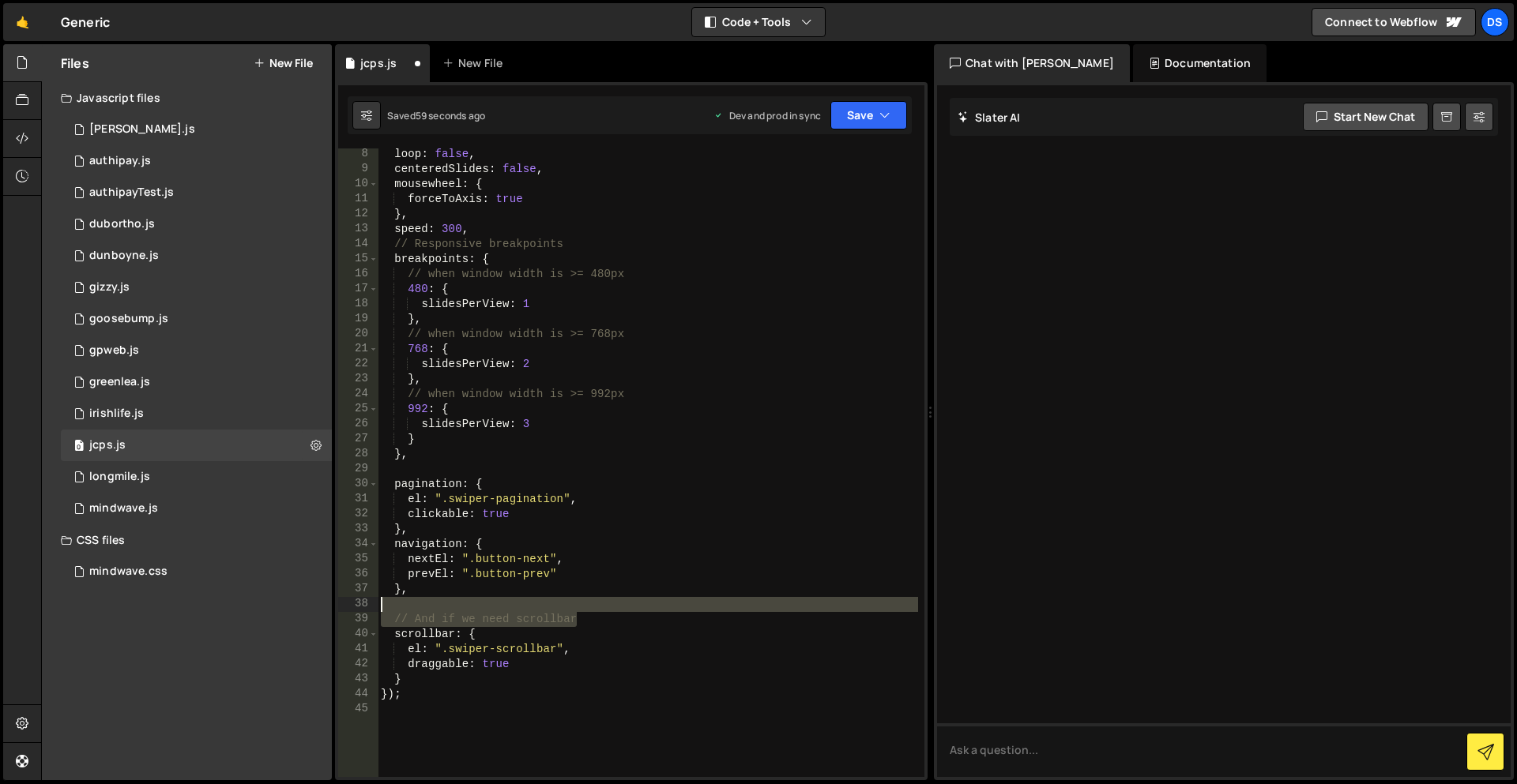
drag, startPoint x: 586, startPoint y: 619, endPoint x: 345, endPoint y: 602, distance: 241.6
click at [345, 602] on div "}, 8 9 10 11 12 13 14 15 16 17 18 19 20 21 22 23 24 25 26 27 28 29 30 31 32 33 …" at bounding box center [630, 463] width 586 height 629
type textarea "// And if we need scrollbar"
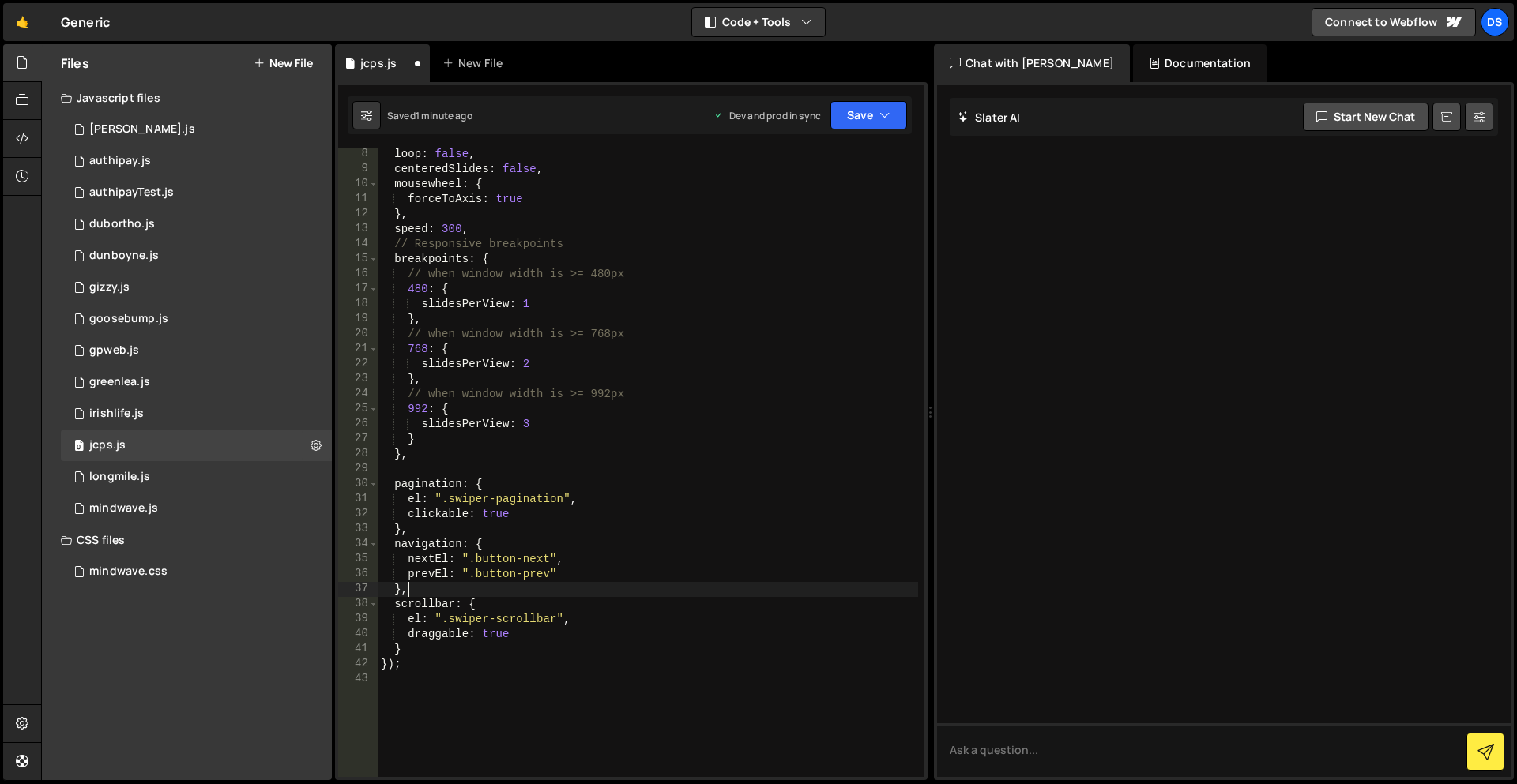
click at [489, 512] on div "loop : false , centeredSlides : false , mousewheel : { forceToAxis : true } , s…" at bounding box center [647, 476] width 540 height 659
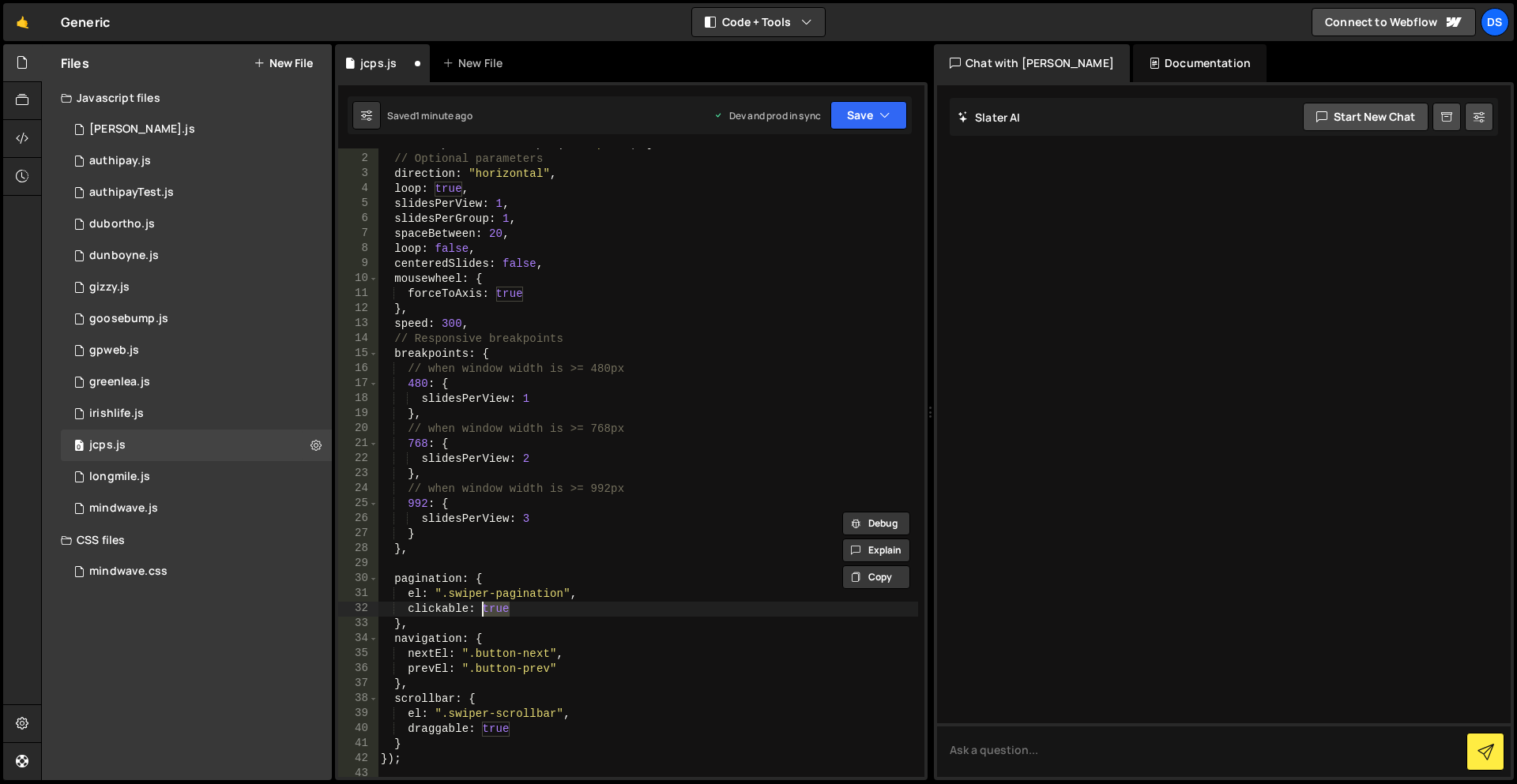
scroll to position [0, 0]
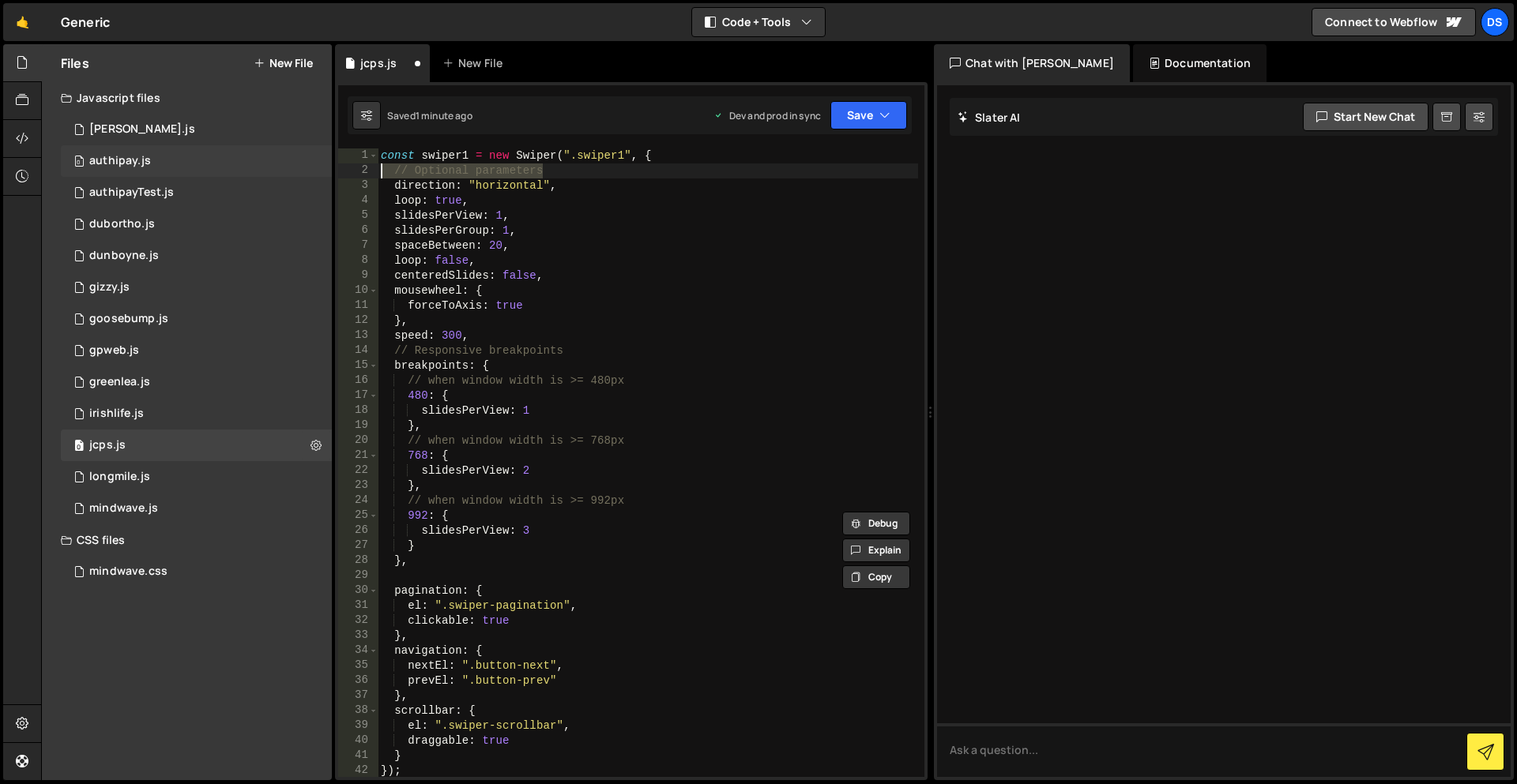
drag, startPoint x: 564, startPoint y: 175, endPoint x: 319, endPoint y: 171, distance: 245.0
click at [319, 171] on div "Files New File Javascript files 0 [PERSON_NAME].js 0 0 authipay.js 0 0 authipay…" at bounding box center [779, 413] width 1476 height 737
type textarea "// Optional parameters"
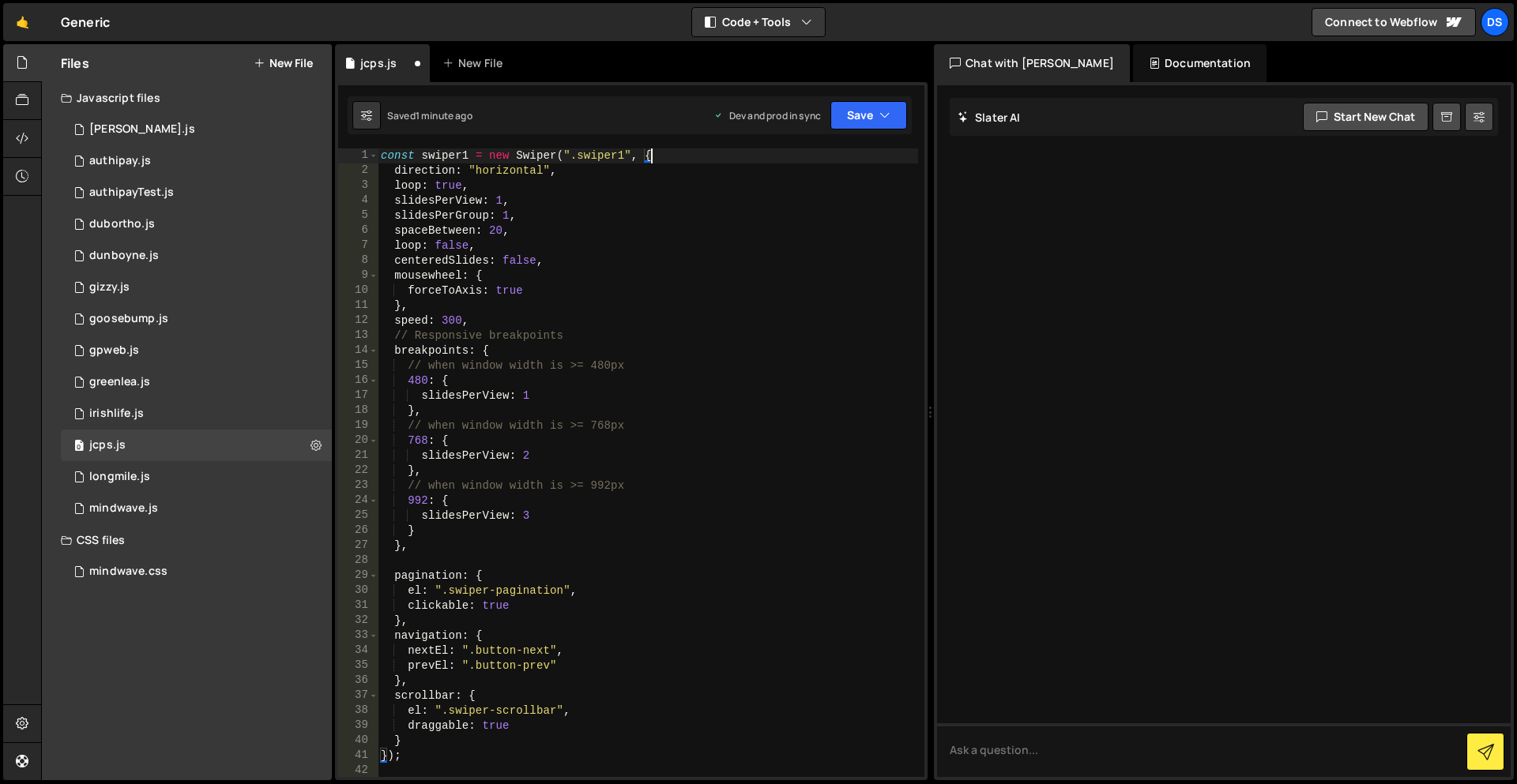
click at [522, 256] on div "const swiper1 = new Swiper ( ".swiper1" , { direction : "horizontal" , loop : t…" at bounding box center [647, 478] width 540 height 659
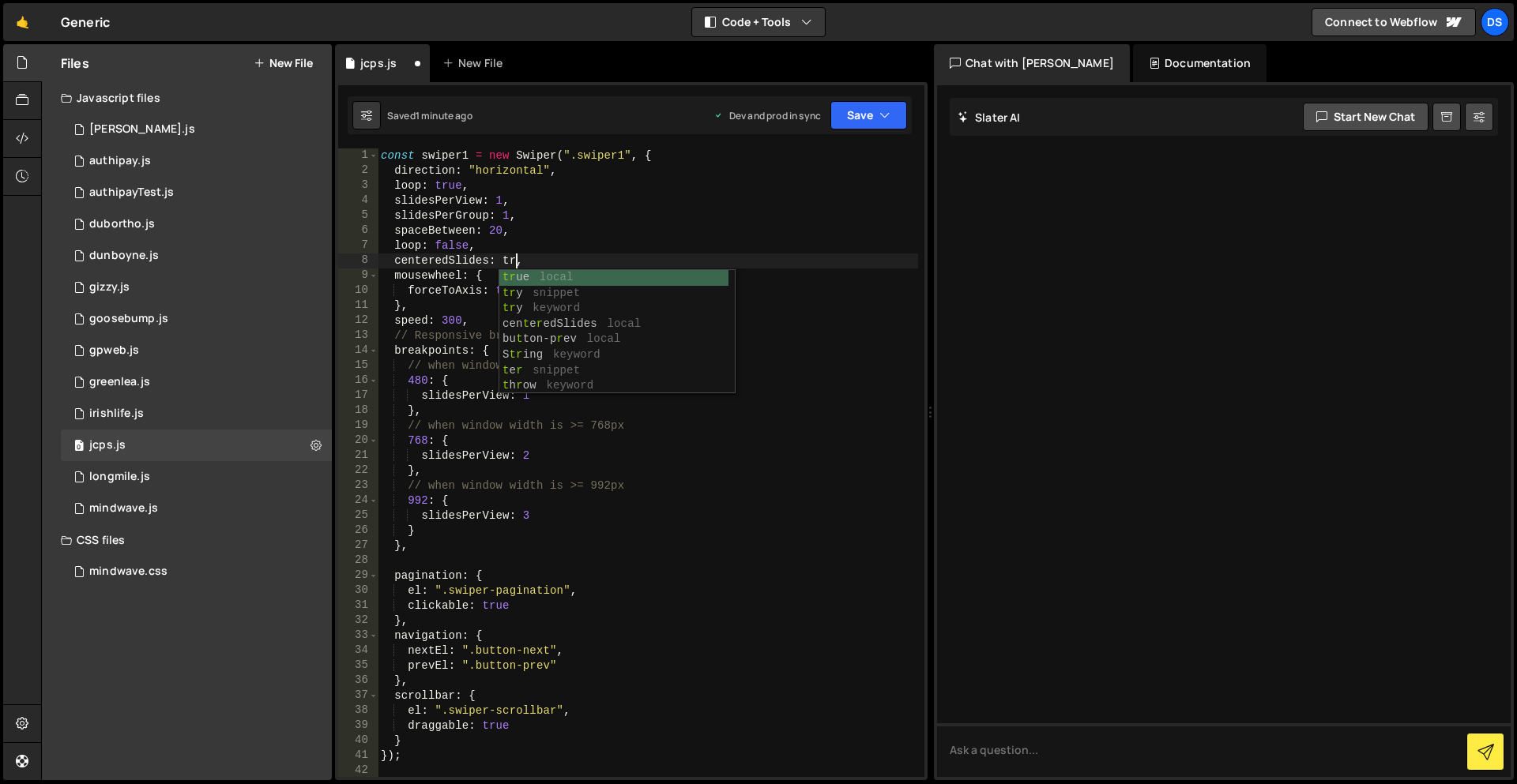
scroll to position [0, 9]
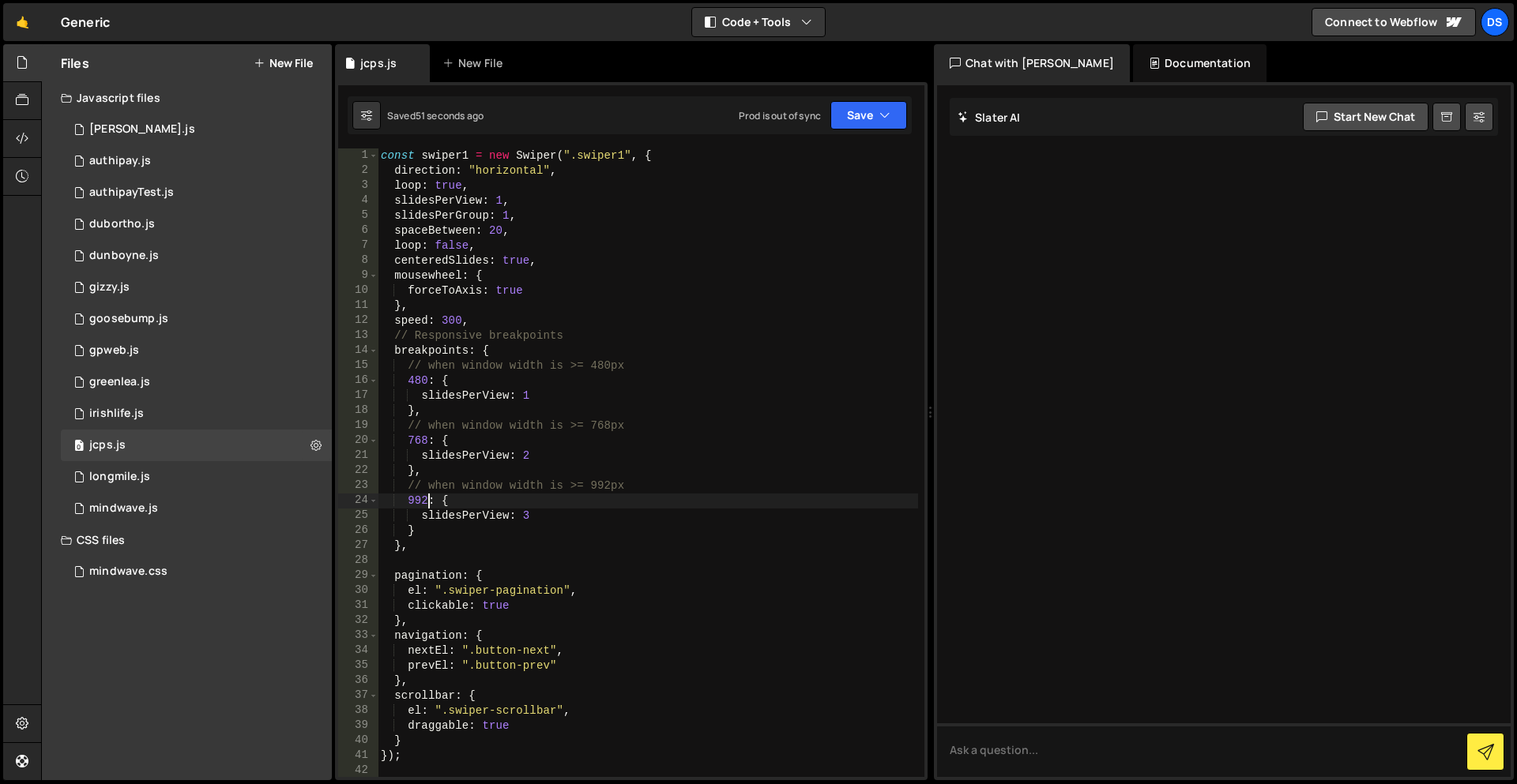
click at [428, 501] on div "const swiper1 = new Swiper ( ".swiper1" , { direction : "horizontal" , loop : t…" at bounding box center [647, 478] width 540 height 659
type textarea "992: {"
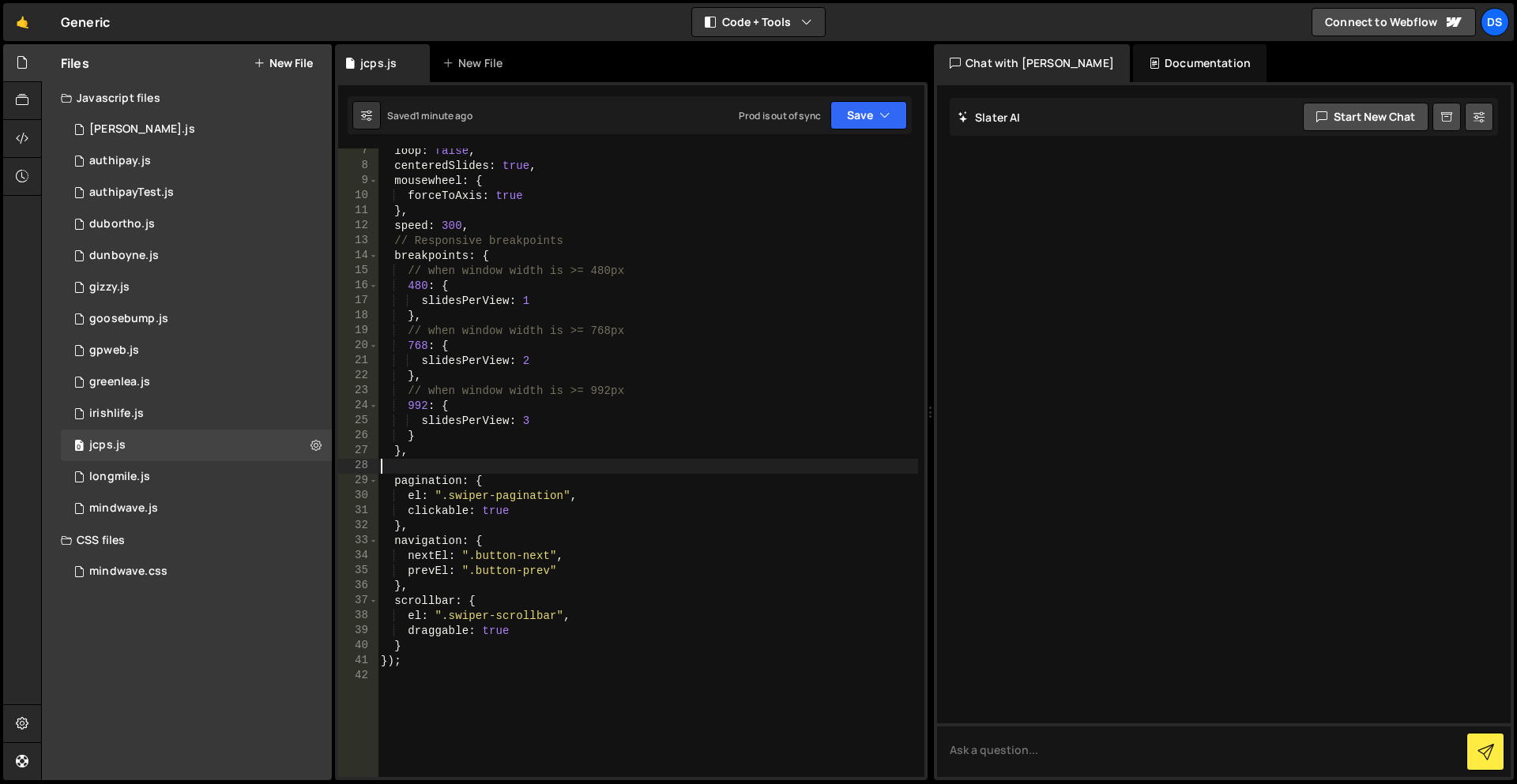
click at [438, 468] on div "loop : false , centeredSlides : true , mousewheel : { forceToAxis : true } , sp…" at bounding box center [647, 473] width 540 height 659
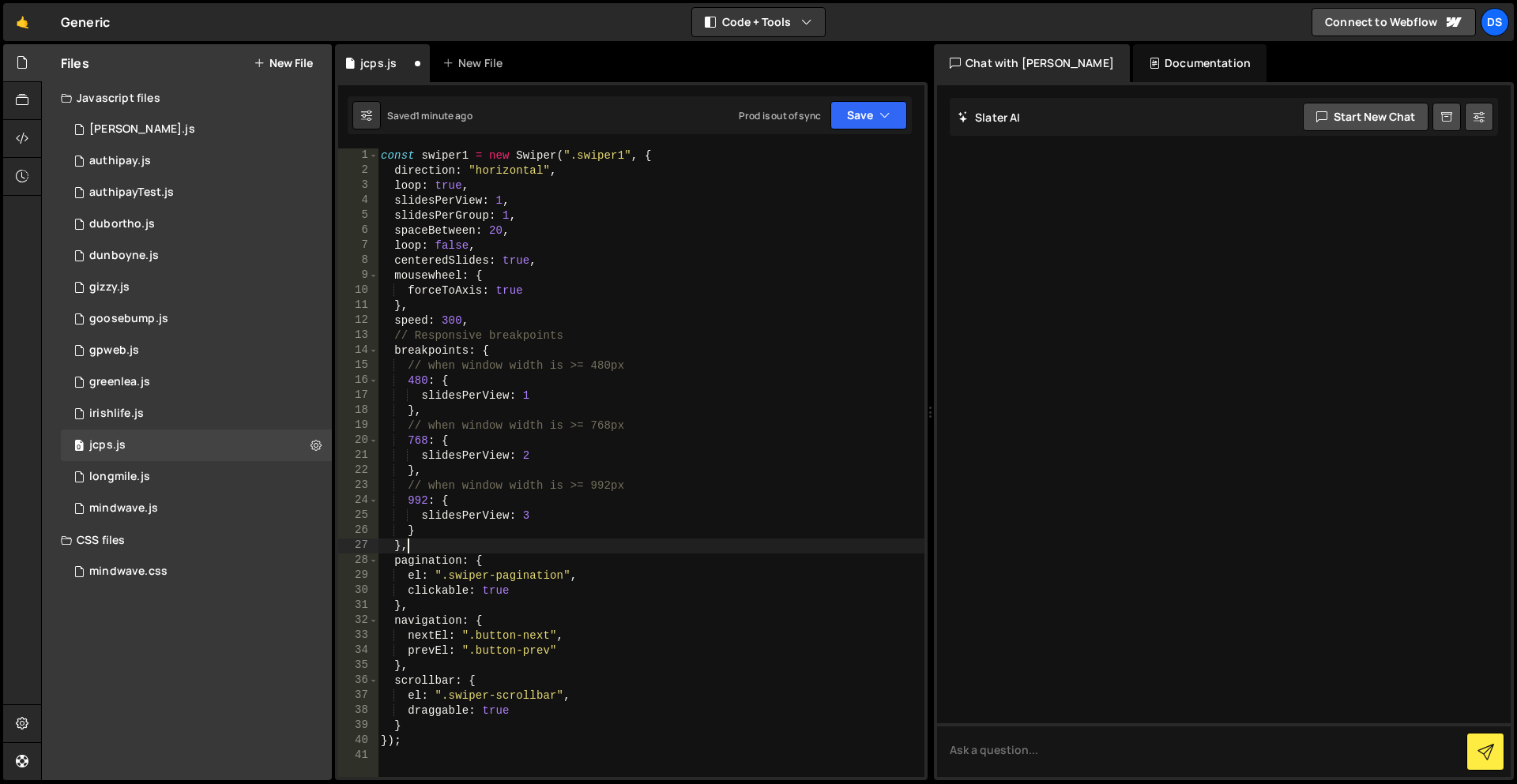
click at [503, 229] on div "const swiper1 = new Swiper ( ".swiper1" , { direction : "horizontal" , loop : t…" at bounding box center [651, 478] width 546 height 659
click at [520, 288] on div "const swiper1 = new Swiper ( ".swiper1" , { direction : "horizontal" , loop : t…" at bounding box center [651, 478] width 546 height 659
click at [441, 323] on div "const swiper1 = new Swiper ( ".swiper1" , { direction : "horizontal" , loop : t…" at bounding box center [651, 478] width 546 height 659
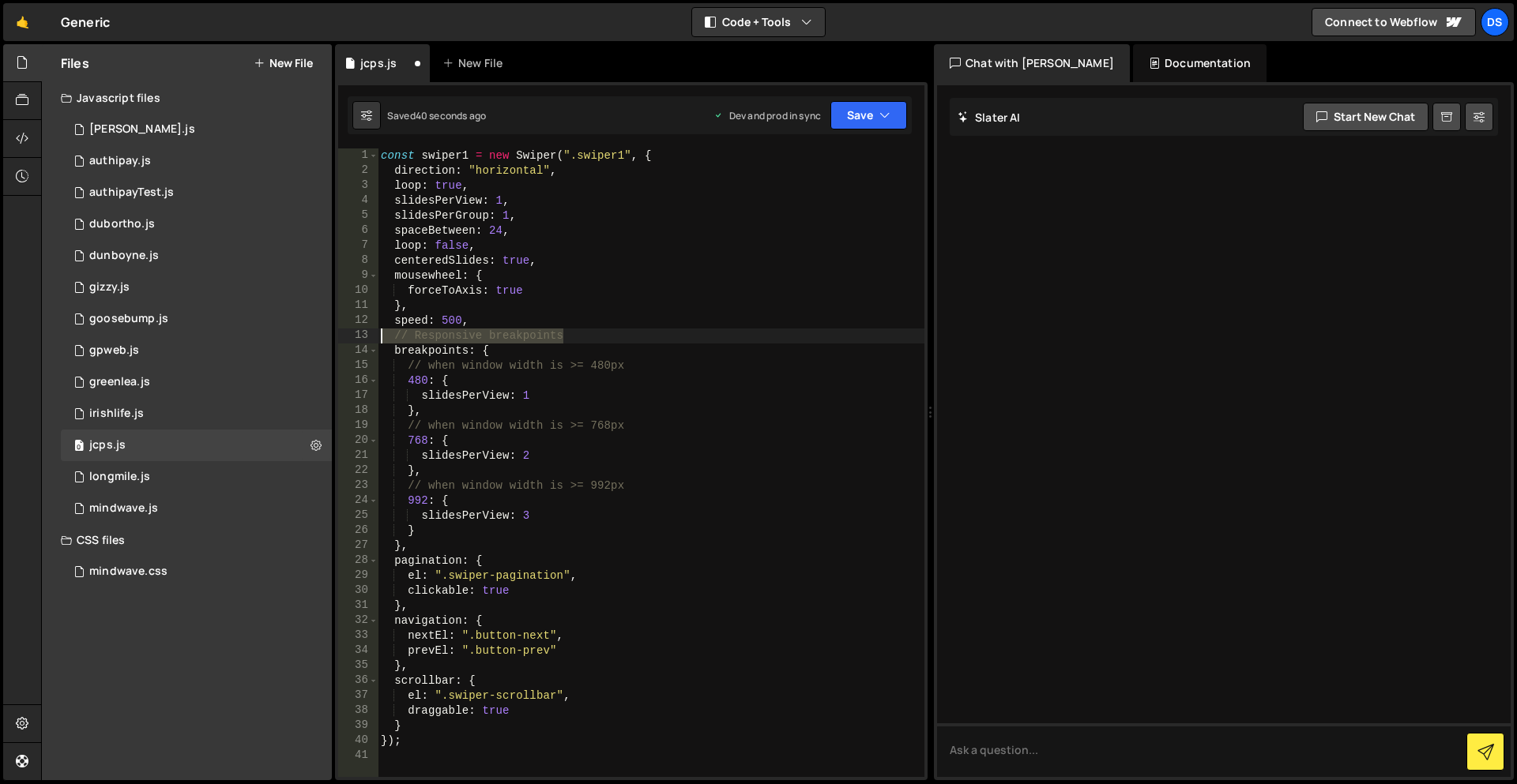
drag, startPoint x: 582, startPoint y: 334, endPoint x: 340, endPoint y: 341, distance: 242.1
click at [340, 341] on div "speed: 500, 1 2 3 4 5 6 7 8 9 10 11 12 13 14 15 16 17 18 19 20 21 22 23 24 25 2…" at bounding box center [630, 463] width 586 height 629
type textarea "// Responsive breakpoints"
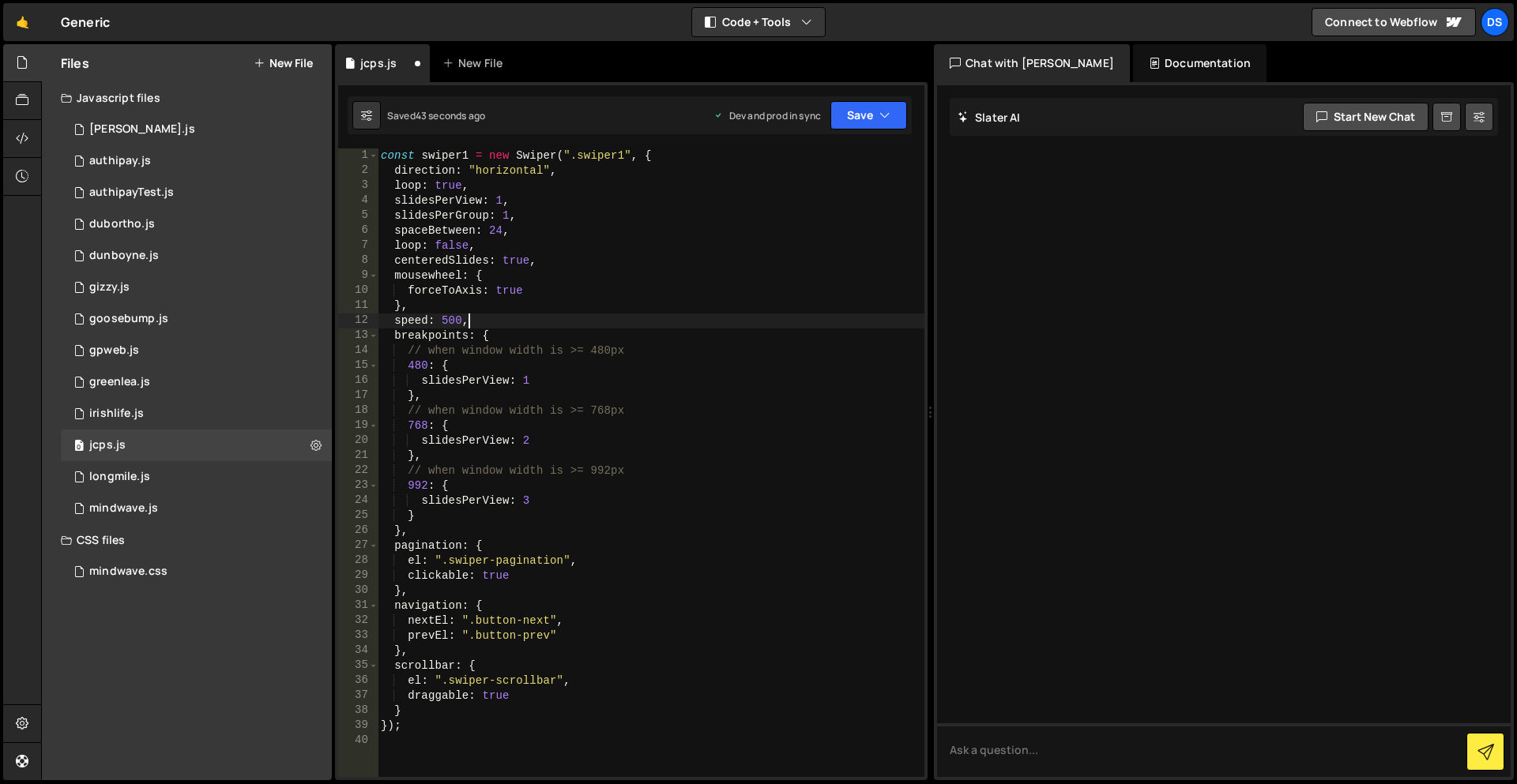
click at [441, 349] on div "const swiper1 = new Swiper ( ".swiper1" , { direction : "horizontal" , loop : t…" at bounding box center [651, 478] width 546 height 659
click at [442, 415] on div "const swiper1 = new Swiper ( ".swiper1" , { direction : "horizontal" , loop : t…" at bounding box center [651, 478] width 546 height 659
drag, startPoint x: 651, startPoint y: 475, endPoint x: 335, endPoint y: 465, distance: 316.2
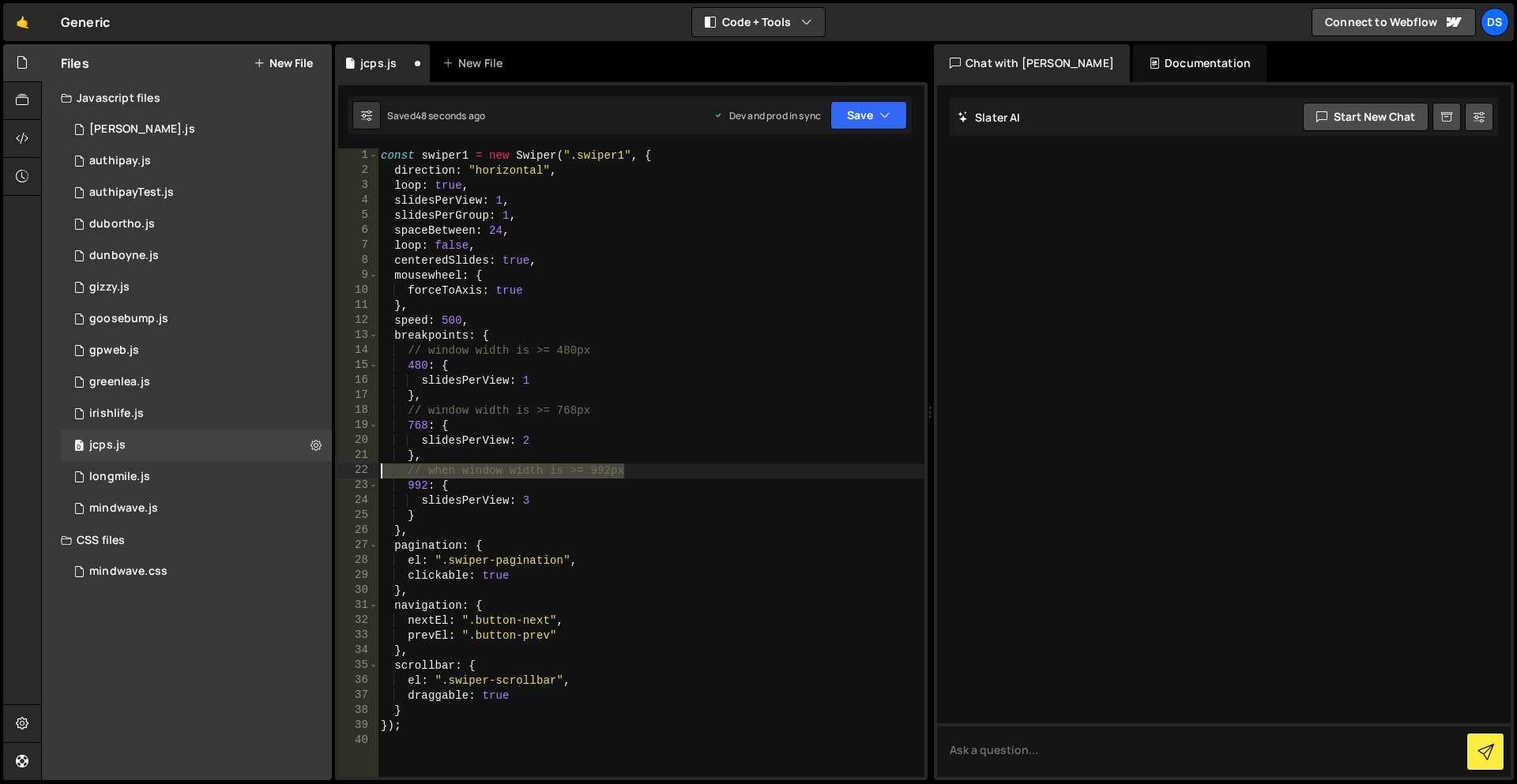
click at [335, 465] on div "// window width is >= 768px 1 2 3 4 5 6 7 8 9 10 11 12 13 14 15 16 17 18 19 20 …" at bounding box center [631, 431] width 593 height 698
type textarea "// when window width is >= 992px"
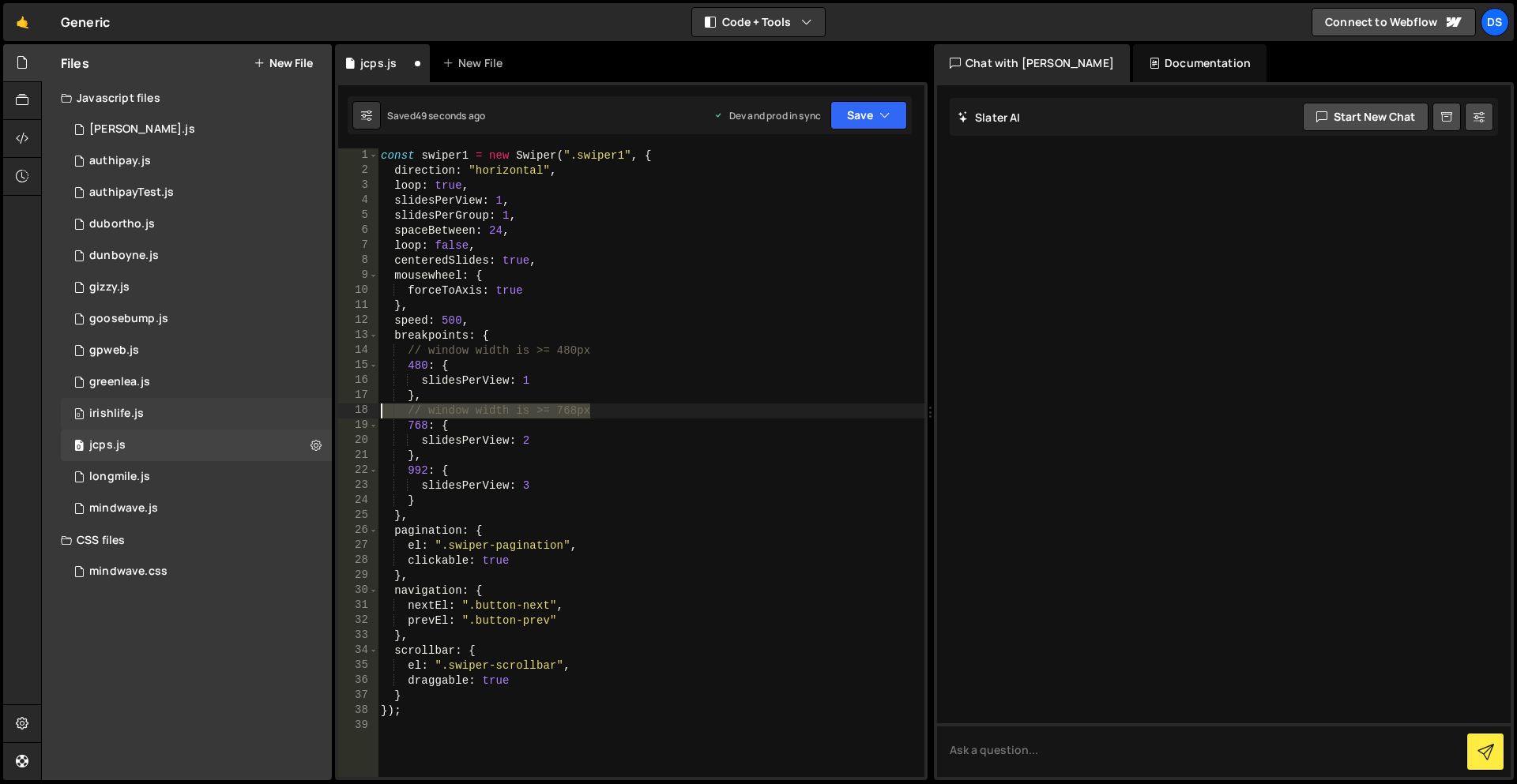
drag, startPoint x: 590, startPoint y: 408, endPoint x: 322, endPoint y: 410, distance: 268.0
click at [322, 410] on div "Files New File Javascript files 0 [PERSON_NAME].js 0 0 authipay.js 0 0 authipay…" at bounding box center [779, 413] width 1476 height 737
type textarea "// window width is >= 768px"
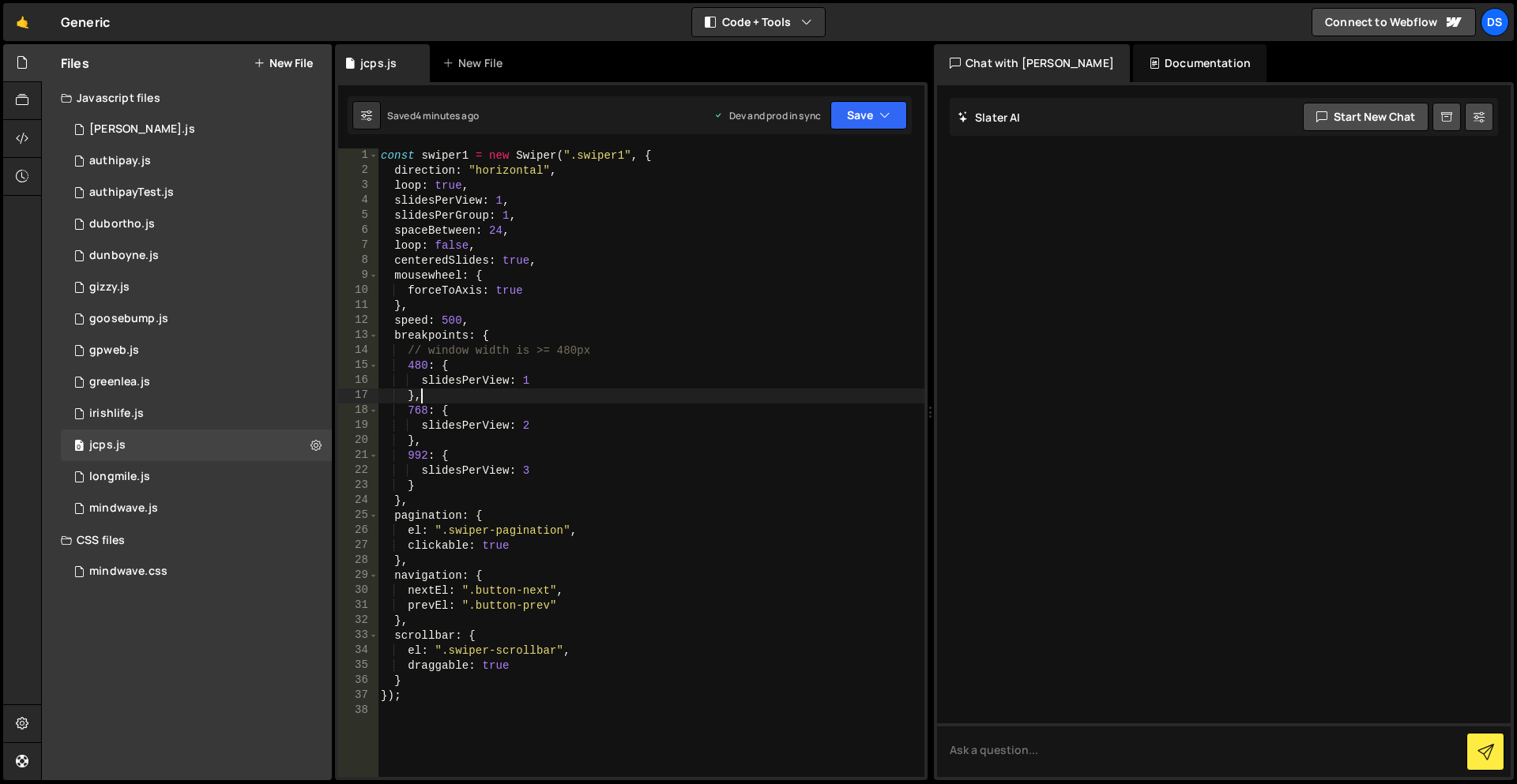
type textarea "});"
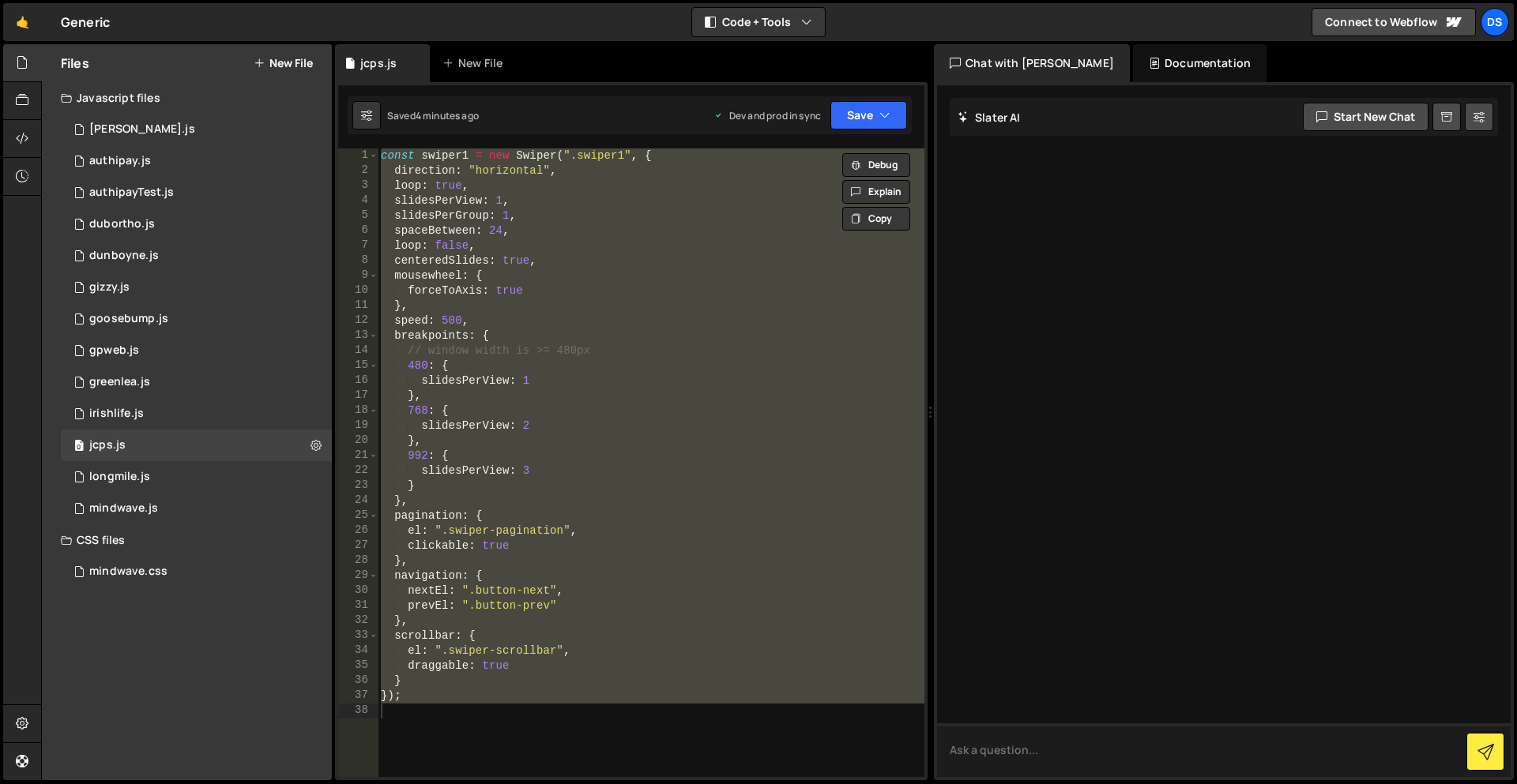
click at [1061, 740] on textarea at bounding box center [1224, 750] width 573 height 54
type textarea "i"
paste textarea "const swiper1 = new Swiper(".swiper1", { direction: "horizontal", loop: true, s…"
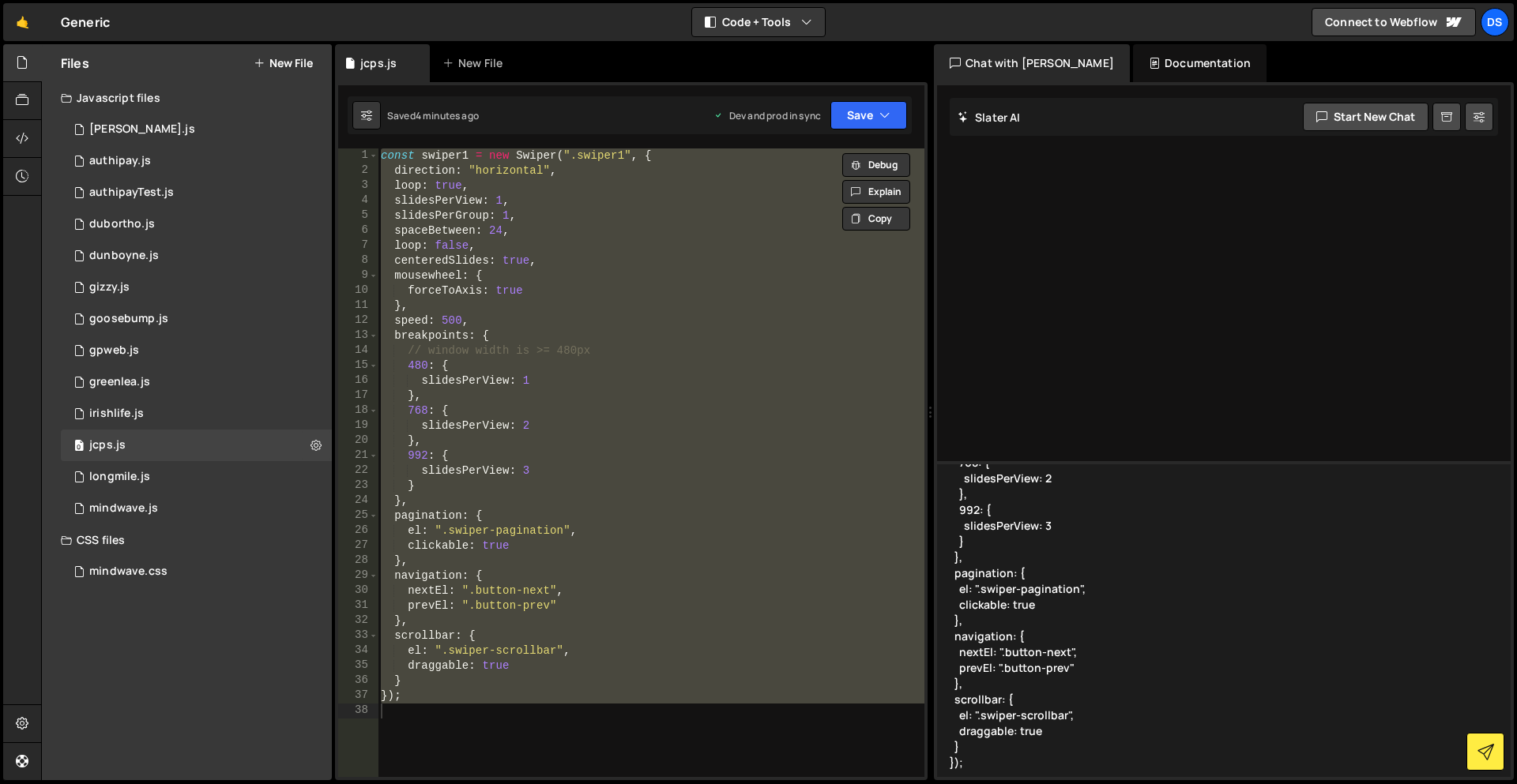
scroll to position [334, 0]
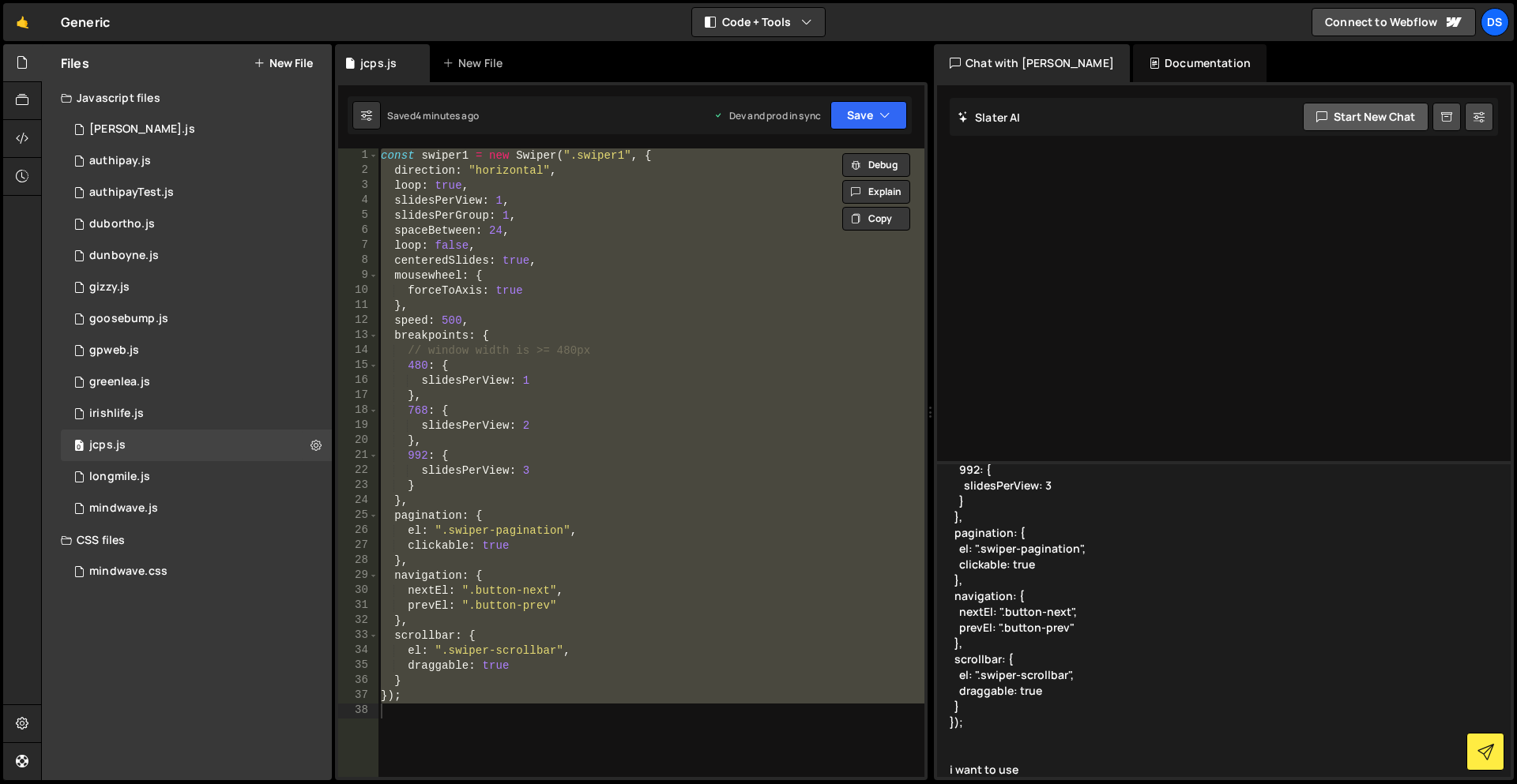
paste textarea "slider-pagination"
type textarea "const swiper1 = new Swiper(".swiper1", { direction: "horizontal", loop: true, s…"
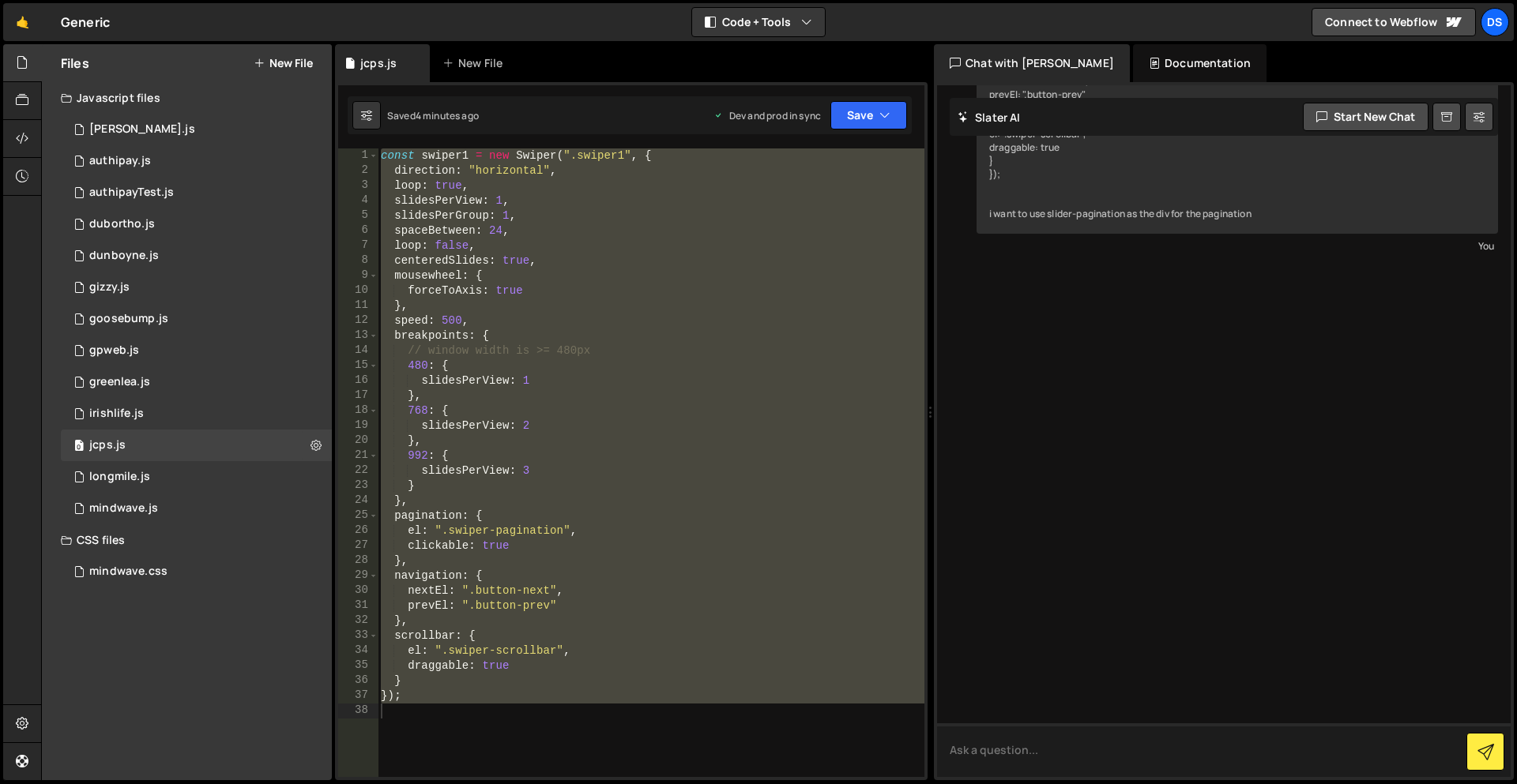
scroll to position [536, 0]
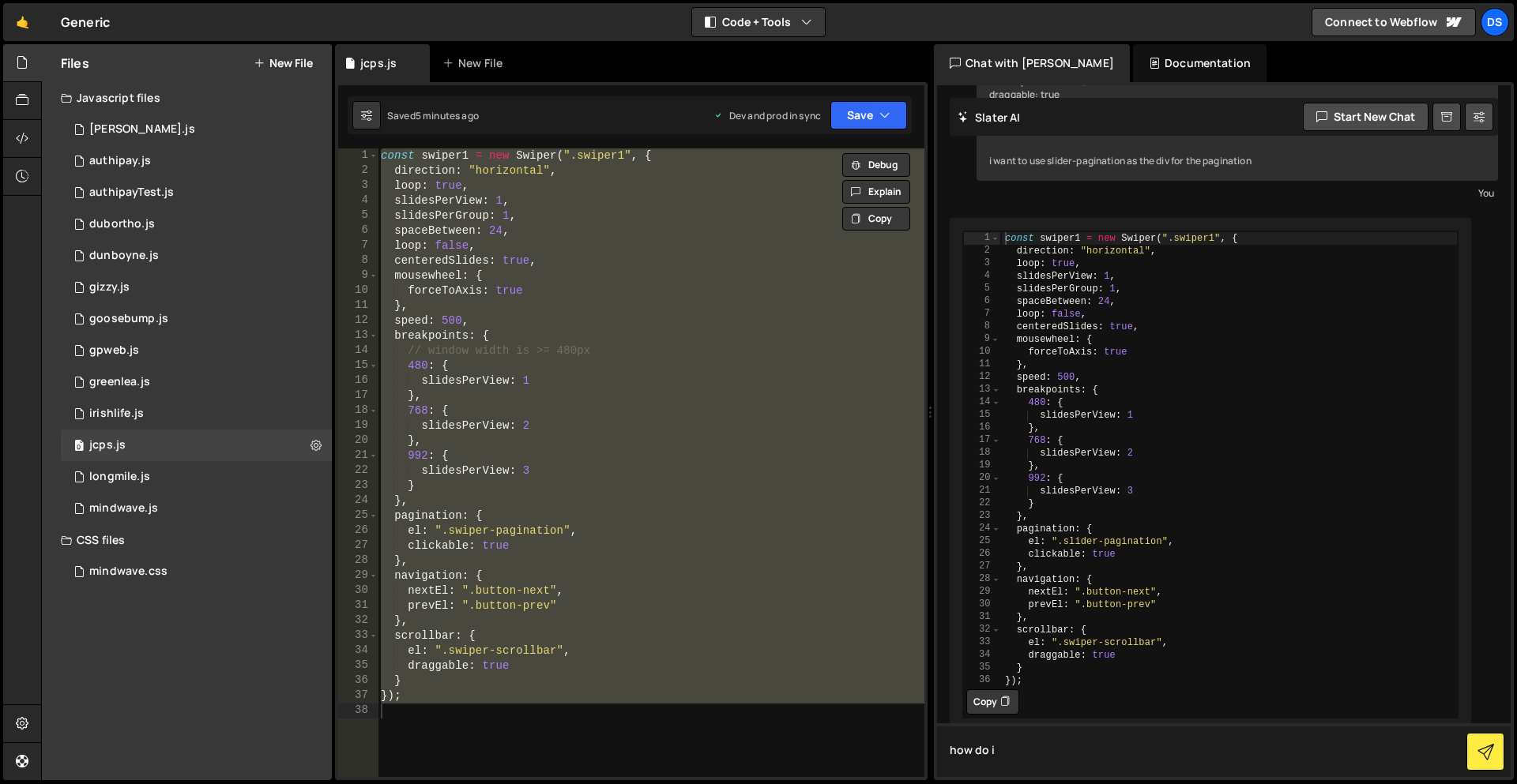
type textarea "how do i"
